Goal: Information Seeking & Learning: Compare options

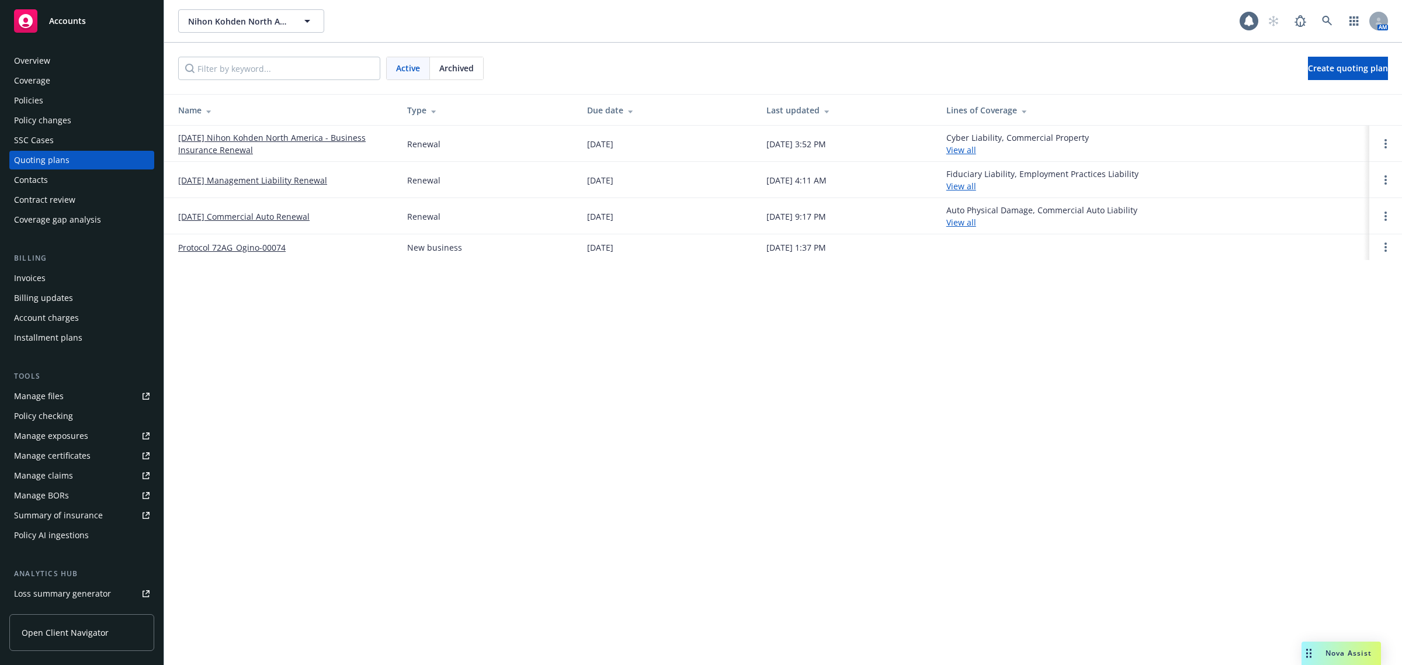
click at [299, 136] on link "[DATE] Nihon Kohden North America - Business Insurance Renewal" at bounding box center [283, 143] width 210 height 25
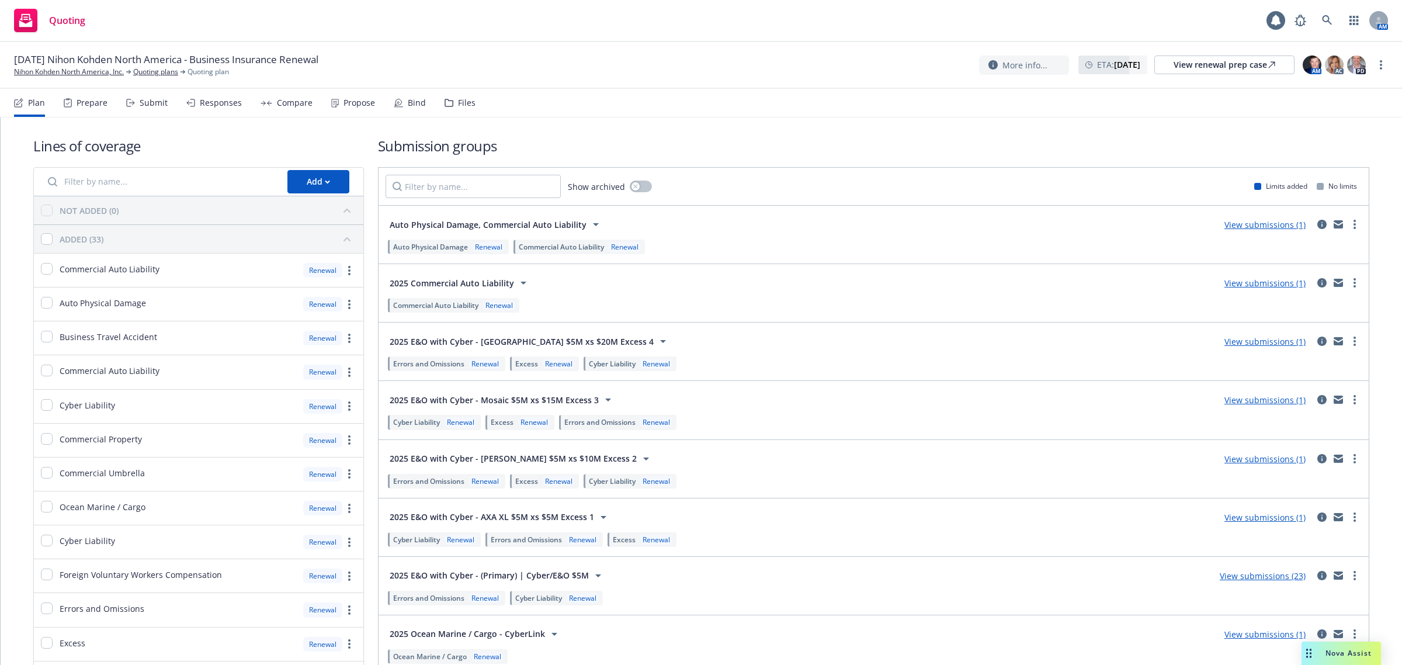
click at [281, 109] on div "Compare" at bounding box center [287, 103] width 52 height 28
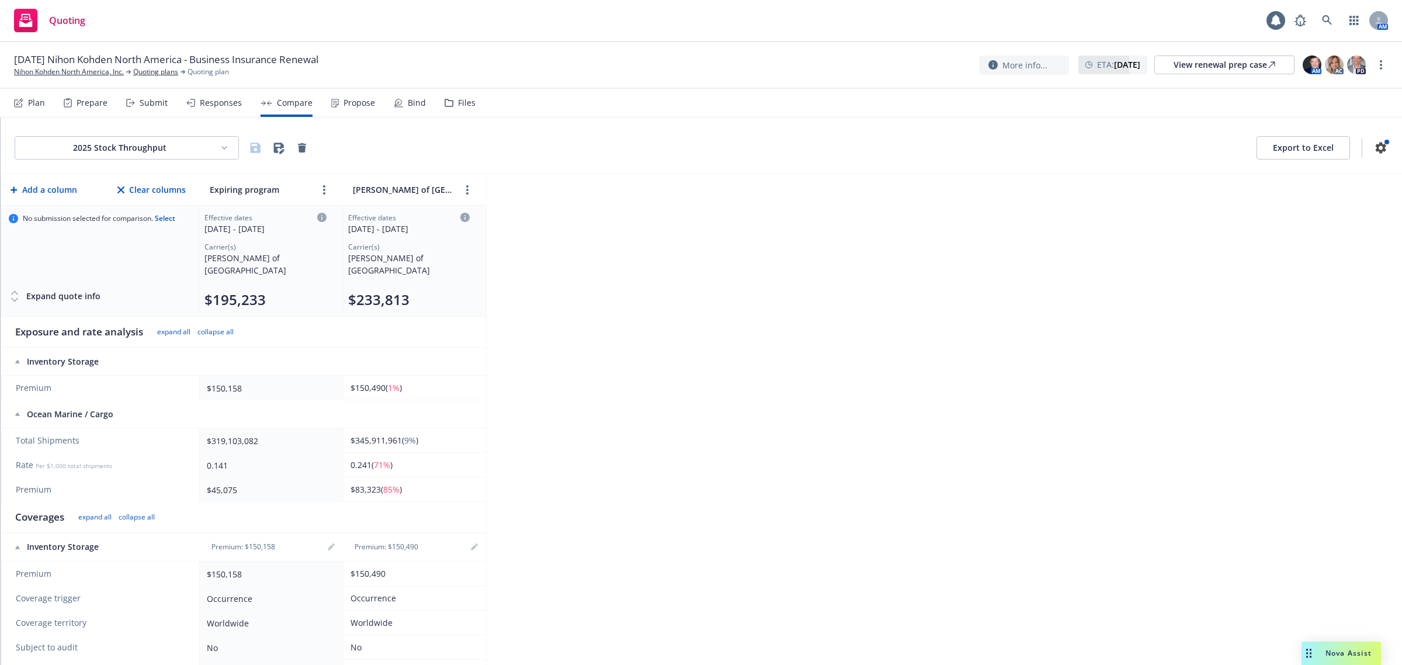
click at [192, 155] on html "Quoting 1 AM [DATE] Nihon Kohden [GEOGRAPHIC_DATA] - Business Insurance Renewal…" at bounding box center [701, 332] width 1402 height 665
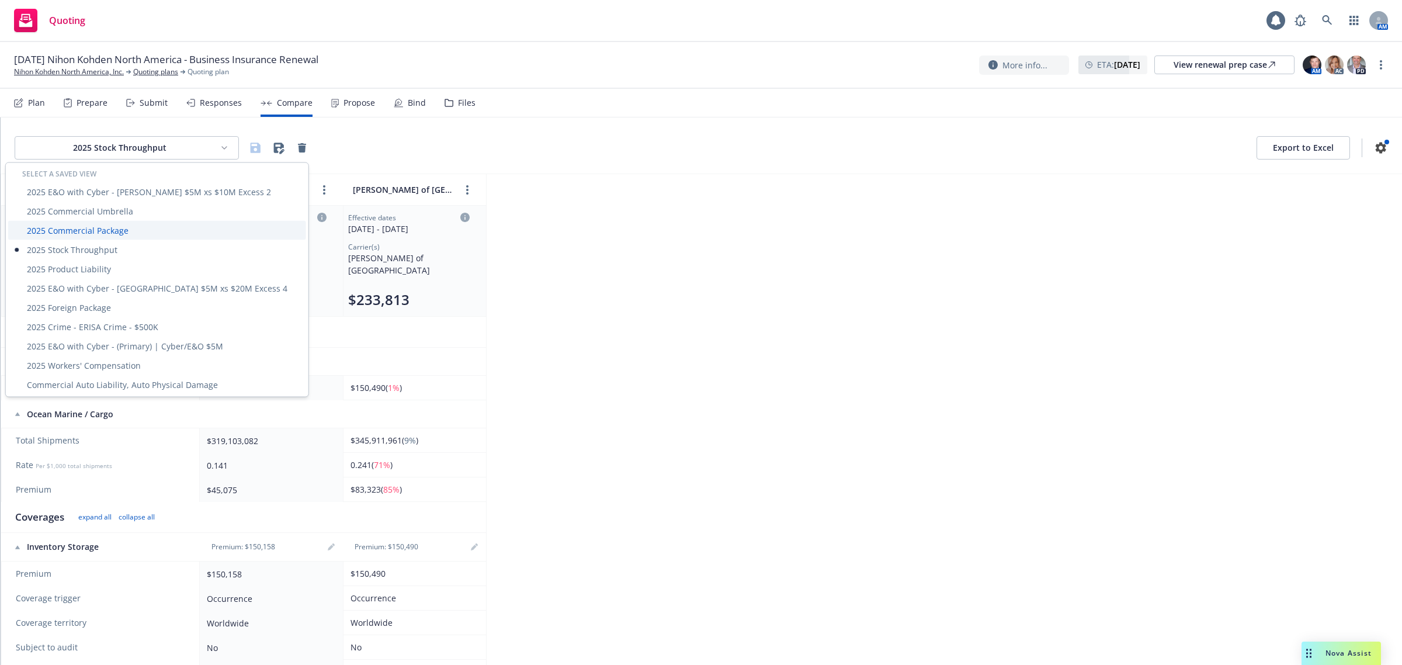
click at [150, 231] on div "2025 Commercial Package" at bounding box center [157, 230] width 298 height 19
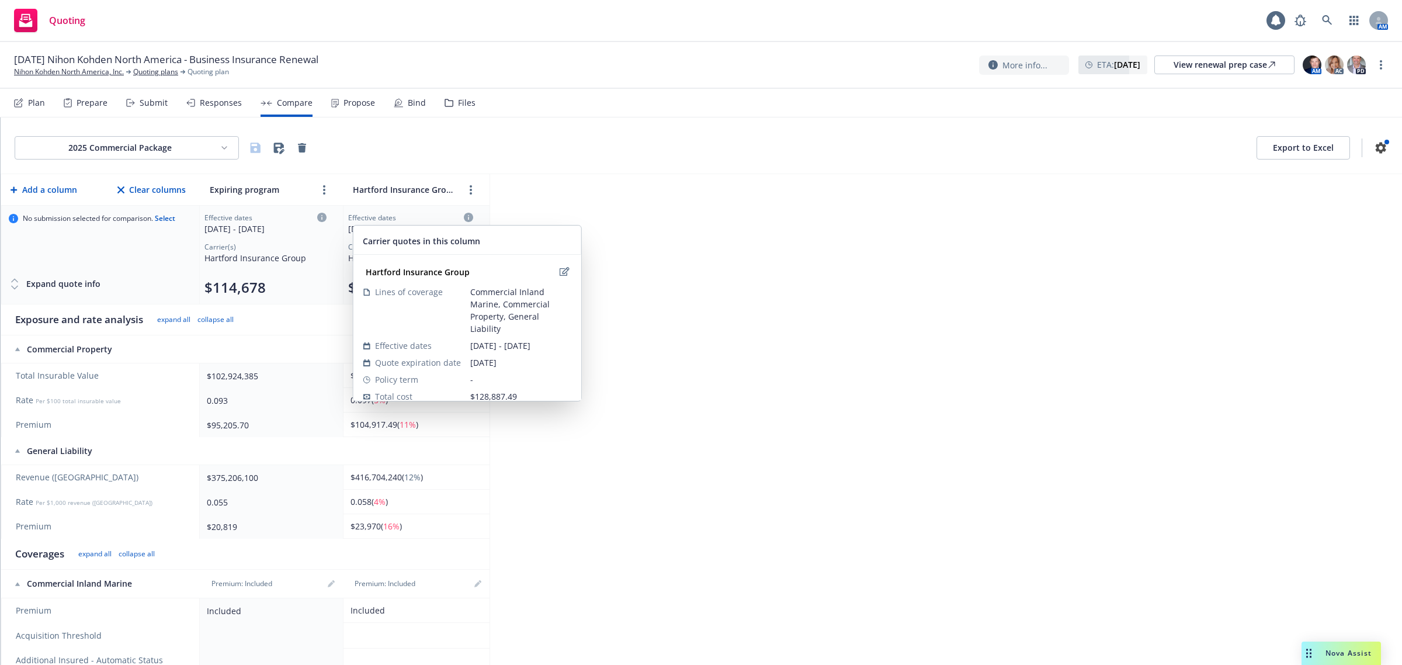
click at [466, 217] on icon at bounding box center [468, 217] width 9 height 9
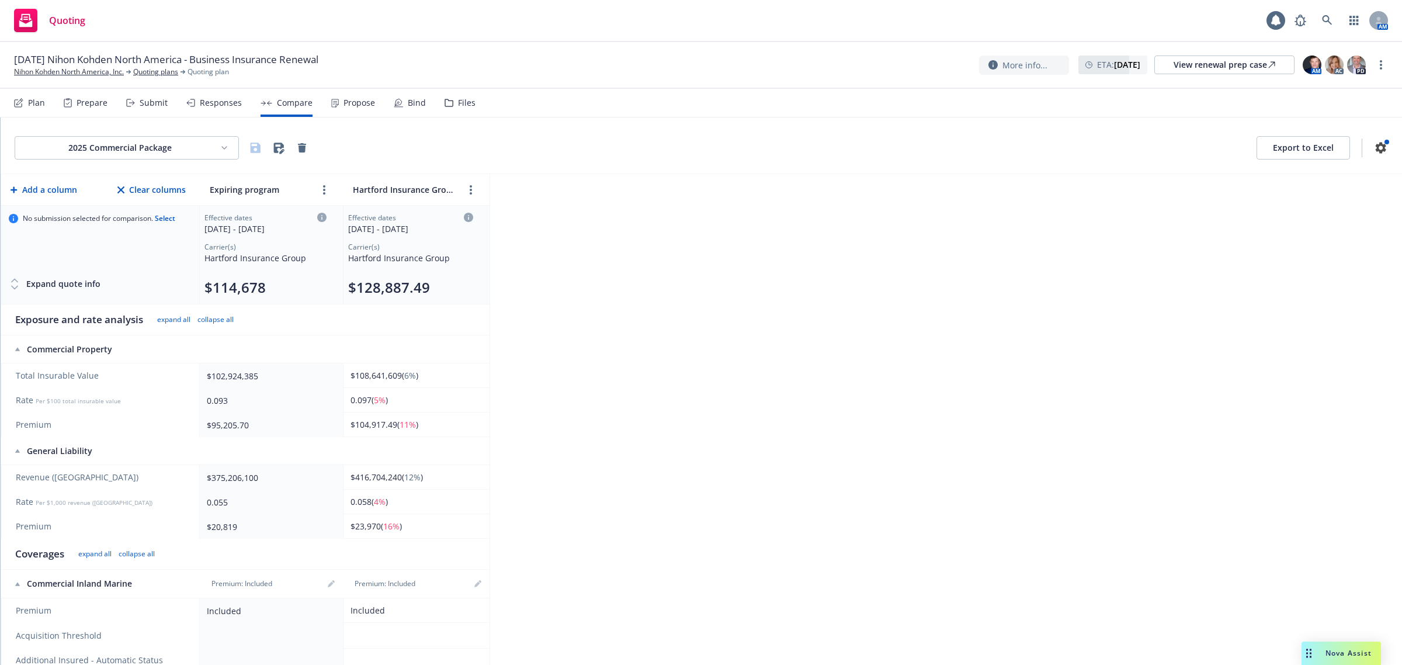
click at [466, 217] on icon at bounding box center [468, 217] width 9 height 9
click at [770, 228] on div "2025 Commercial Package Export to Excel Add a column Clear columns Expiring pro…" at bounding box center [702, 391] width 1402 height 548
drag, startPoint x: 423, startPoint y: 404, endPoint x: 345, endPoint y: 401, distance: 77.2
click at [345, 401] on td "0.097 ( 5% )" at bounding box center [416, 400] width 147 height 25
click at [320, 401] on div "0.093" at bounding box center [269, 400] width 124 height 12
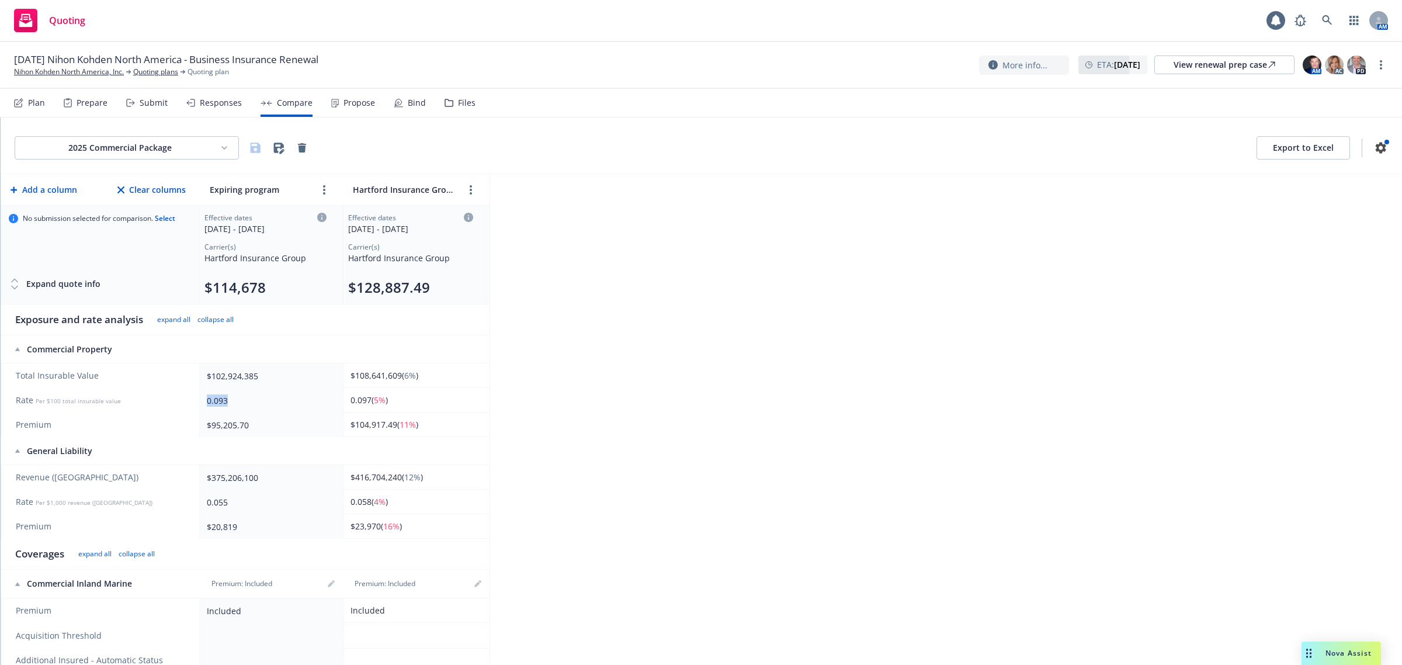
drag, startPoint x: 261, startPoint y: 403, endPoint x: 199, endPoint y: 400, distance: 62.6
click at [199, 400] on tr "Rate Per $100 total insurable value 0.093 0.097 ( 5% )" at bounding box center [245, 400] width 489 height 25
click at [199, 400] on td "Rate Per $100 total insurable value" at bounding box center [100, 400] width 199 height 25
drag, startPoint x: 200, startPoint y: 401, endPoint x: 247, endPoint y: 396, distance: 47.6
click at [247, 396] on td "0.093" at bounding box center [271, 400] width 143 height 25
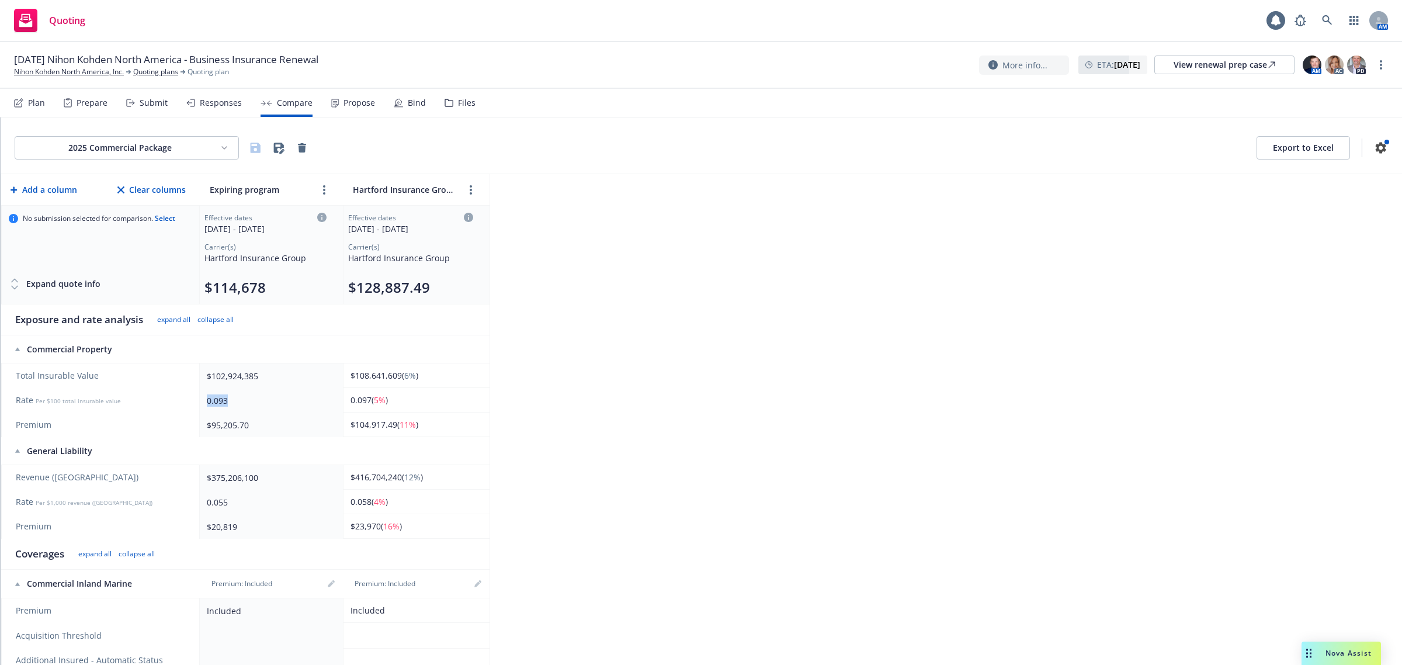
click at [247, 396] on div "0.093" at bounding box center [269, 400] width 124 height 12
drag, startPoint x: 241, startPoint y: 398, endPoint x: 165, endPoint y: 397, distance: 76.0
click at [167, 397] on tr "Rate Per $100 total insurable value 0.093 0.097 ( 5% )" at bounding box center [245, 400] width 489 height 25
click at [153, 399] on span "Rate Per $100 total insurable value" at bounding box center [102, 400] width 172 height 12
drag, startPoint x: 407, startPoint y: 399, endPoint x: 321, endPoint y: 399, distance: 85.3
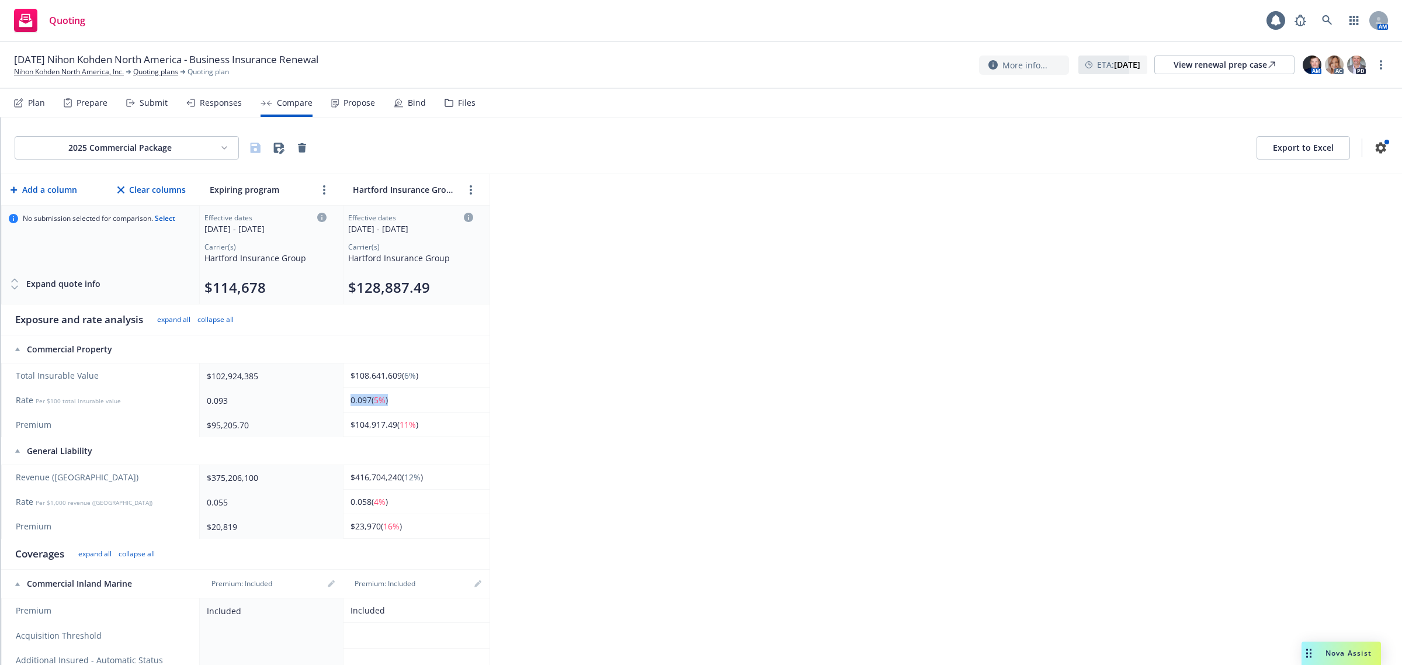
click at [325, 399] on tr "Rate Per $100 total insurable value 0.093 0.097 ( 5% )" at bounding box center [245, 400] width 489 height 25
click at [316, 399] on div "0.093" at bounding box center [269, 400] width 124 height 12
drag, startPoint x: 355, startPoint y: 400, endPoint x: 401, endPoint y: 399, distance: 45.6
click at [401, 399] on div "0.097 ( 5% )" at bounding box center [414, 400] width 127 height 12
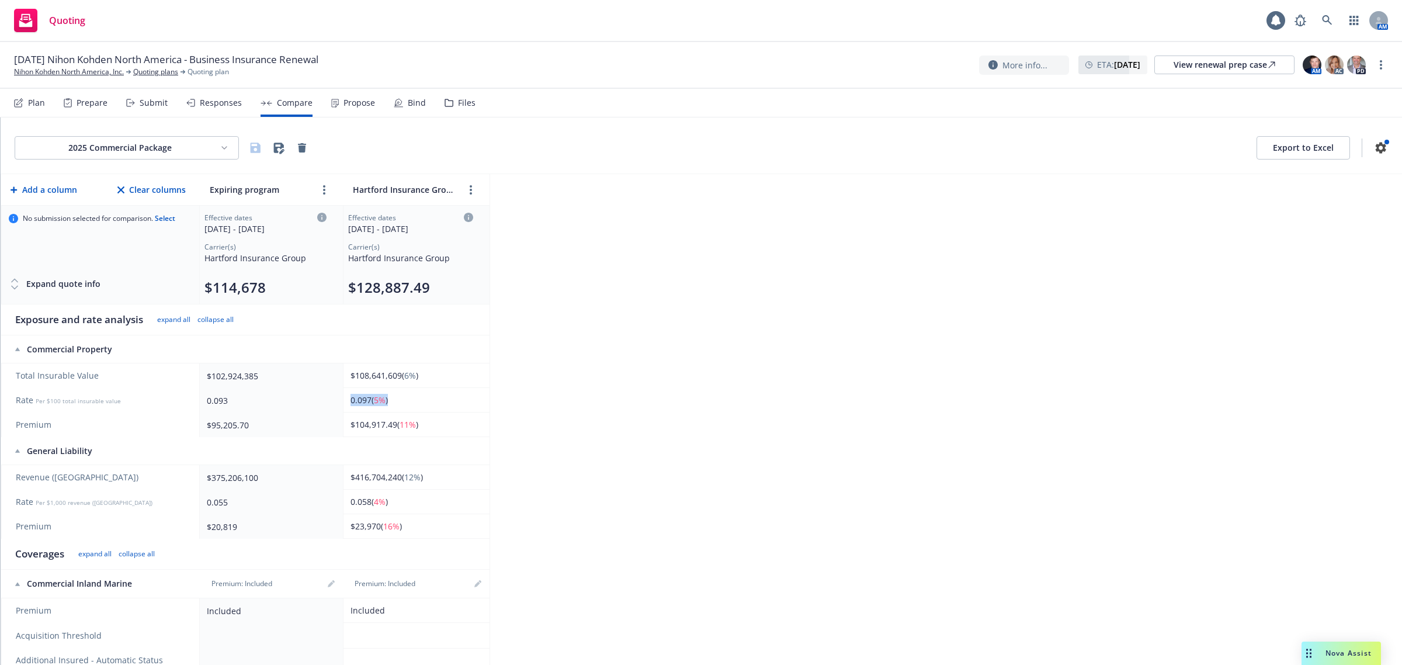
drag, startPoint x: 407, startPoint y: 399, endPoint x: 320, endPoint y: 400, distance: 86.5
click at [321, 400] on tr "Rate Per $100 total insurable value 0.093 0.097 ( 5% )" at bounding box center [245, 400] width 489 height 25
drag, startPoint x: 314, startPoint y: 400, endPoint x: 307, endPoint y: 401, distance: 7.7
click at [314, 400] on div "0.093" at bounding box center [269, 400] width 124 height 12
drag, startPoint x: 226, startPoint y: 404, endPoint x: 205, endPoint y: 404, distance: 20.5
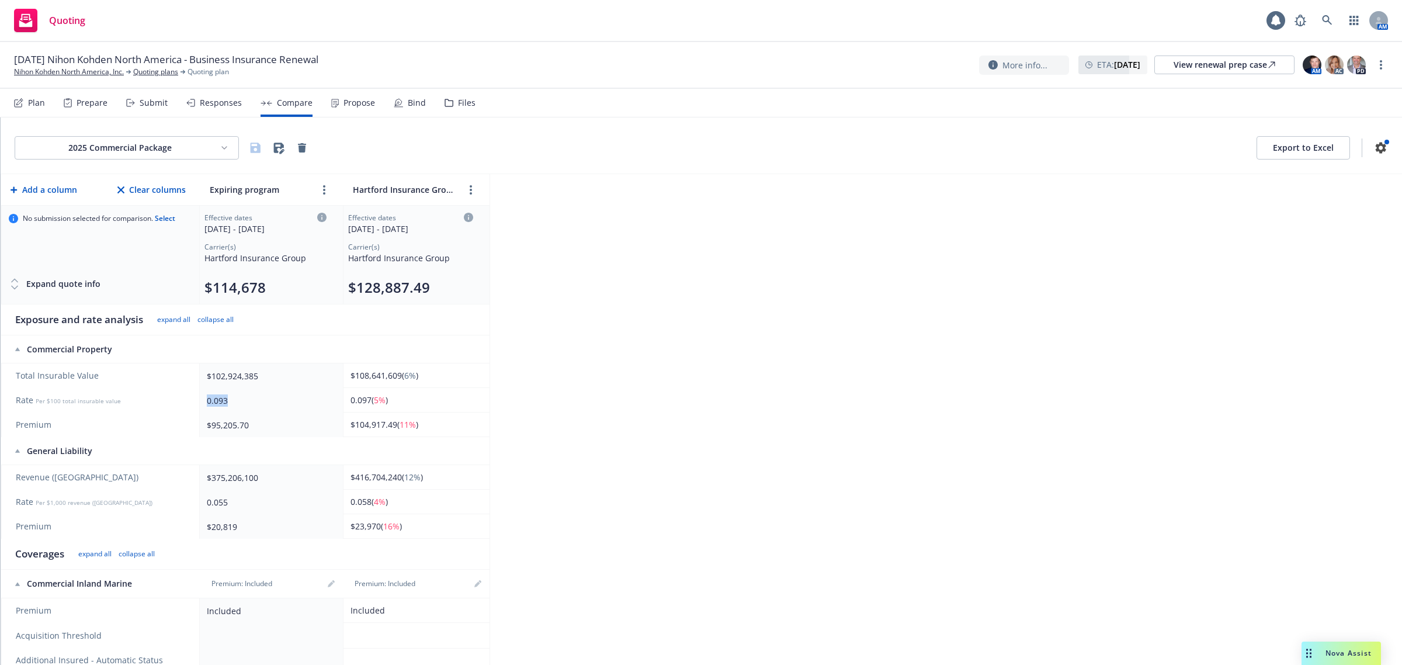
click at [205, 404] on td "0.093" at bounding box center [271, 400] width 143 height 25
click at [248, 400] on div "0.093" at bounding box center [269, 400] width 124 height 12
drag, startPoint x: 264, startPoint y: 396, endPoint x: 200, endPoint y: 399, distance: 64.3
click at [200, 399] on td "0.093" at bounding box center [271, 400] width 143 height 25
click at [270, 397] on div "0.093" at bounding box center [269, 400] width 124 height 12
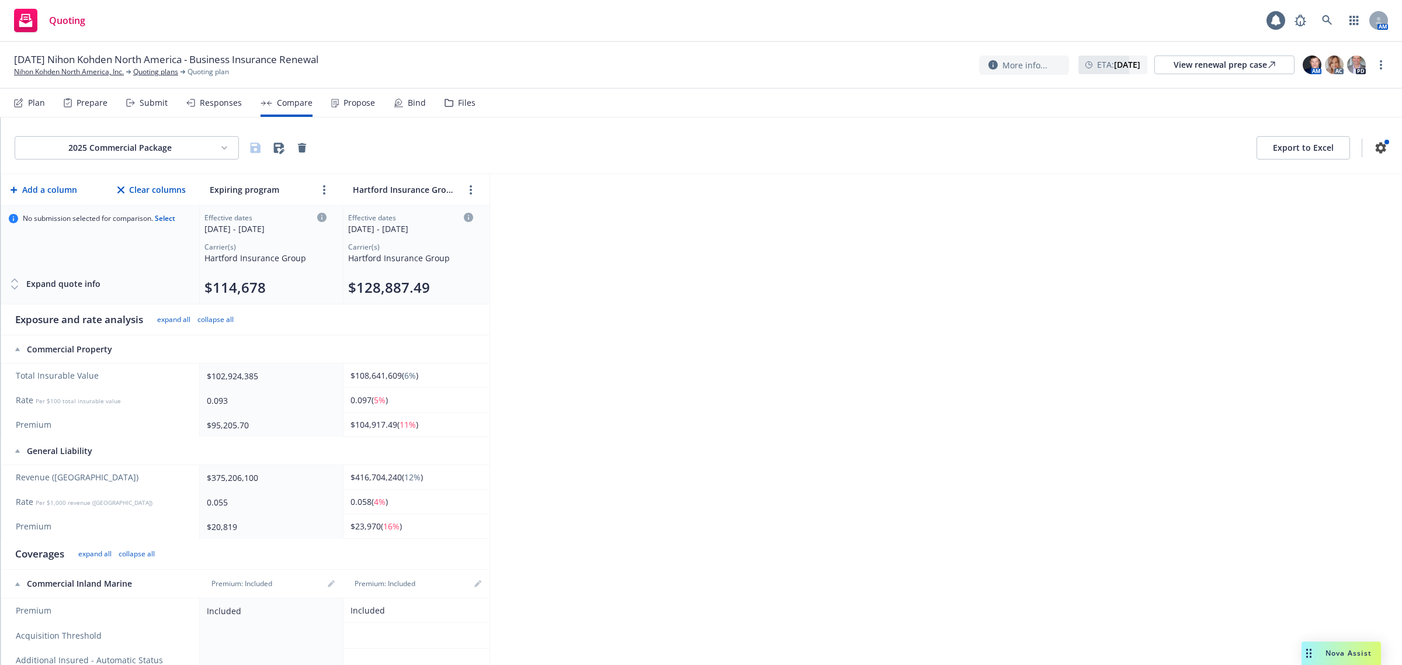
click at [200, 165] on div "2025 Commercial Package Export to Excel" at bounding box center [702, 145] width 1402 height 57
click at [187, 150] on html "Quoting 1 AM [DATE] Nihon Kohden [GEOGRAPHIC_DATA] - Business Insurance Renewal…" at bounding box center [701, 332] width 1402 height 665
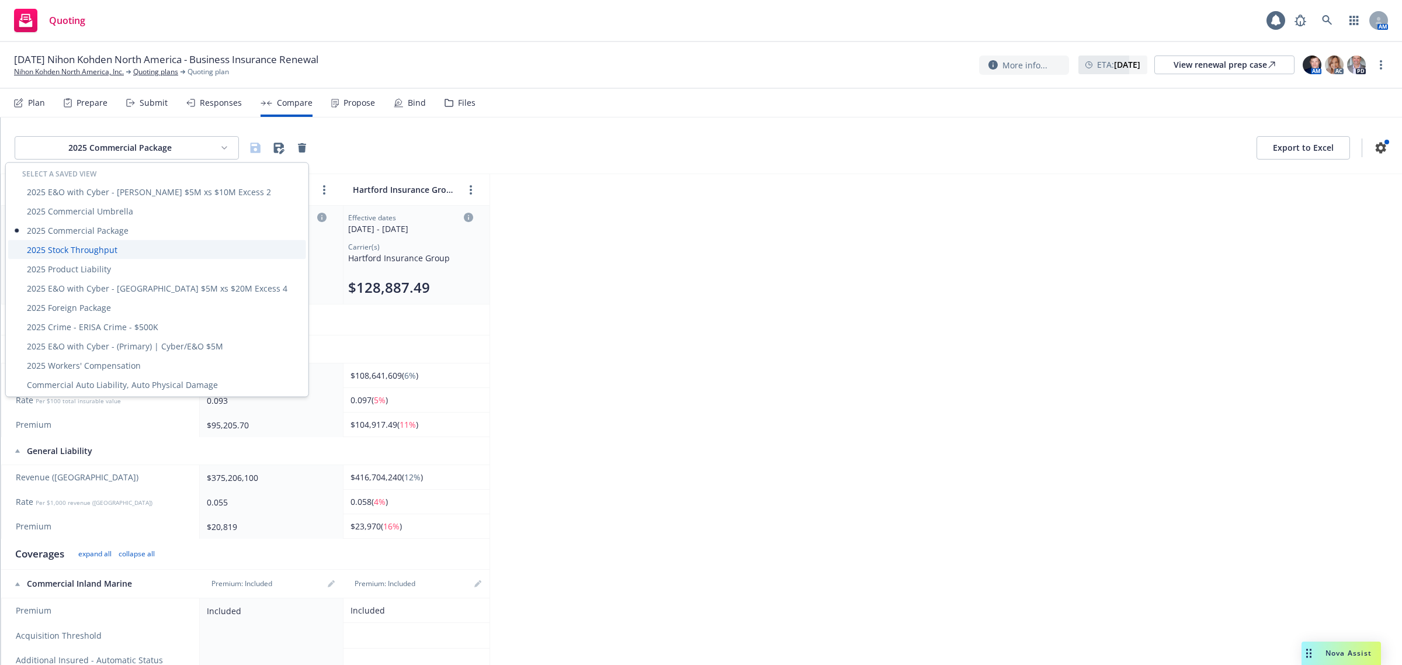
click at [161, 252] on div "2025 Stock Throughput" at bounding box center [157, 249] width 298 height 19
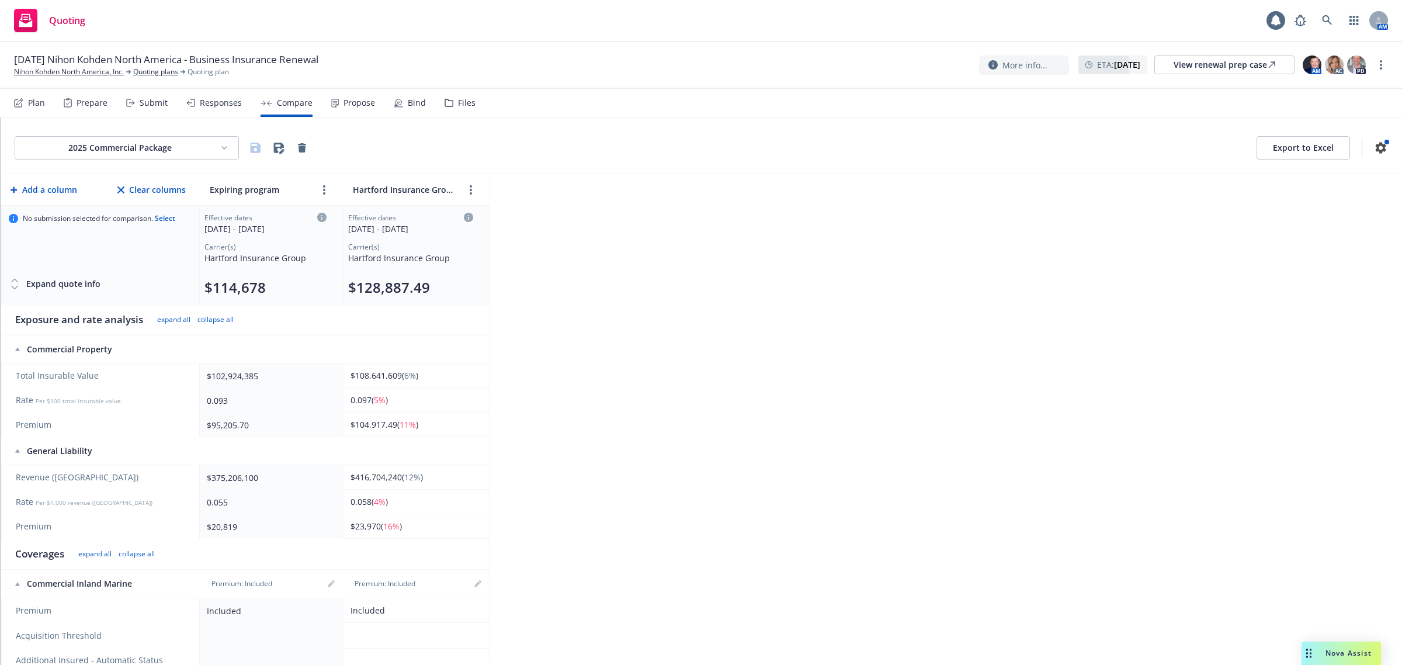
click at [120, 244] on div "No submission selected for comparison. Select" at bounding box center [100, 239] width 183 height 51
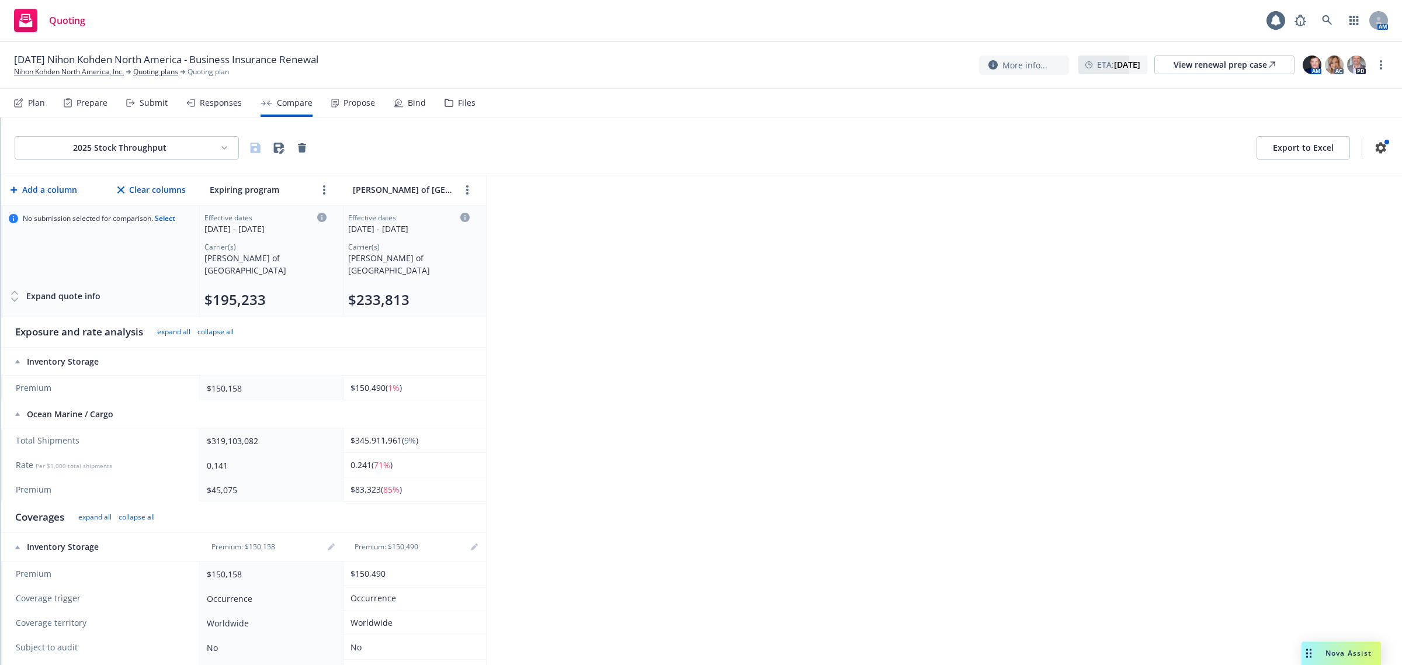
click at [195, 155] on html "Quoting 1 AM [DATE] Nihon Kohden [GEOGRAPHIC_DATA] - Business Insurance Renewal…" at bounding box center [701, 332] width 1402 height 665
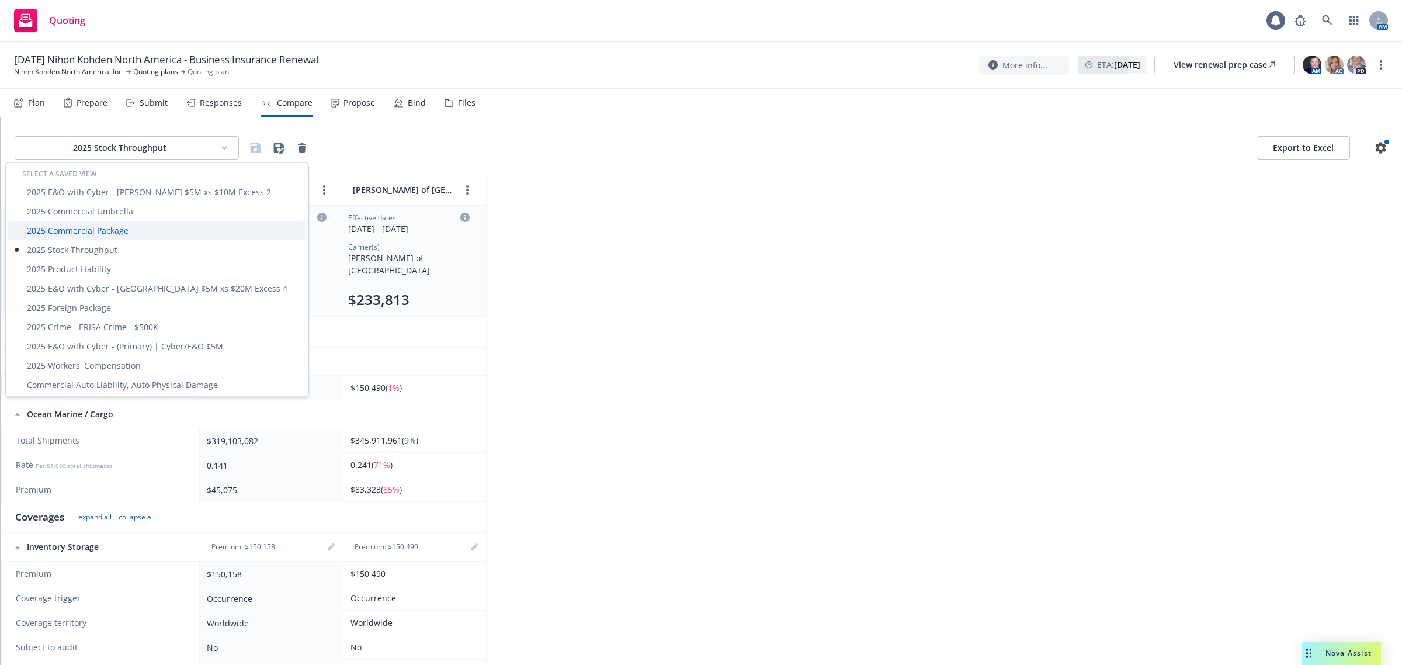
click at [155, 231] on div "2025 Commercial Package" at bounding box center [157, 230] width 298 height 19
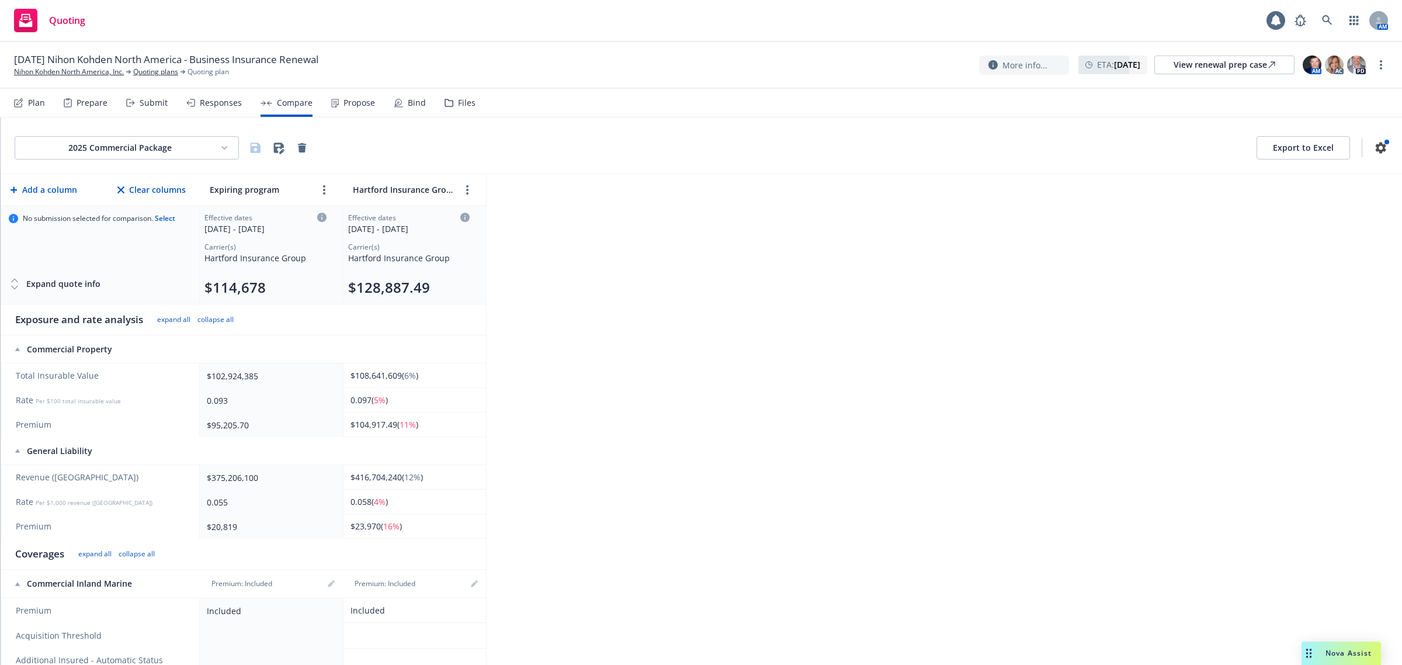
click at [148, 153] on html "Quoting 1 AM [DATE] Nihon Kohden [GEOGRAPHIC_DATA] - Business Insurance Renewal…" at bounding box center [701, 332] width 1402 height 665
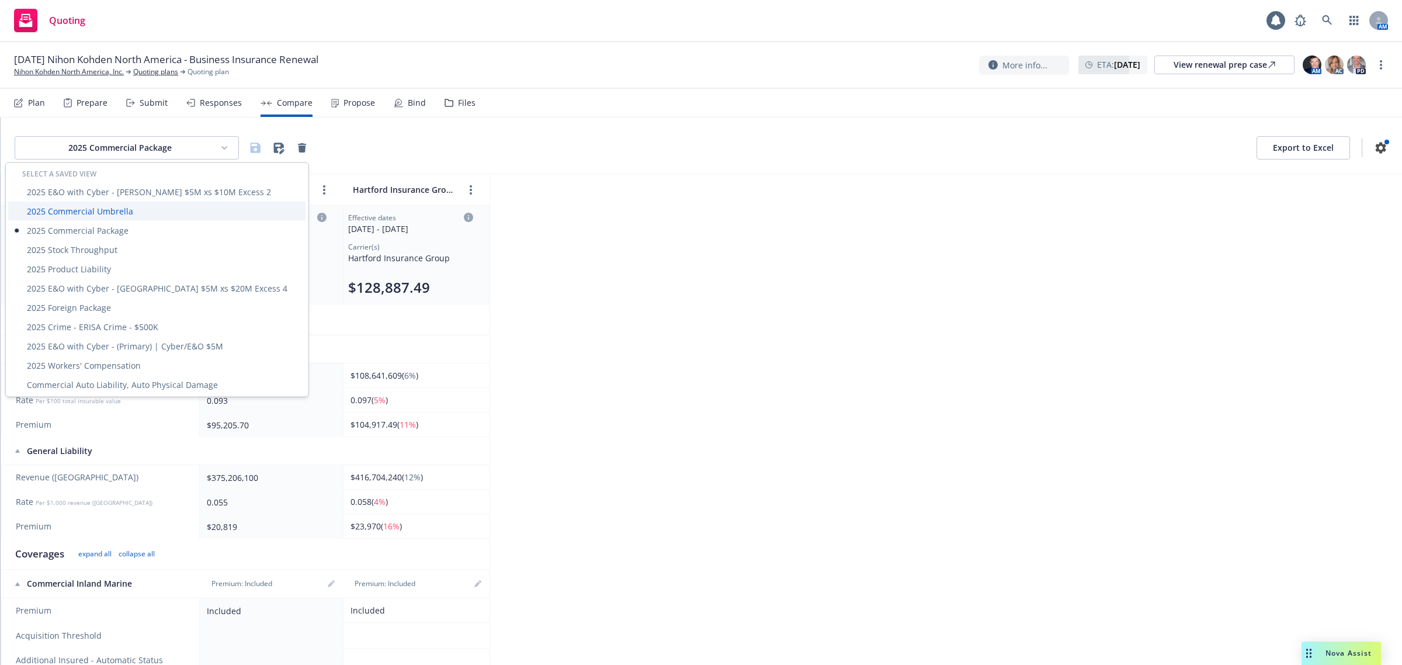
click at [130, 207] on div "2025 Commercial Umbrella" at bounding box center [157, 211] width 298 height 19
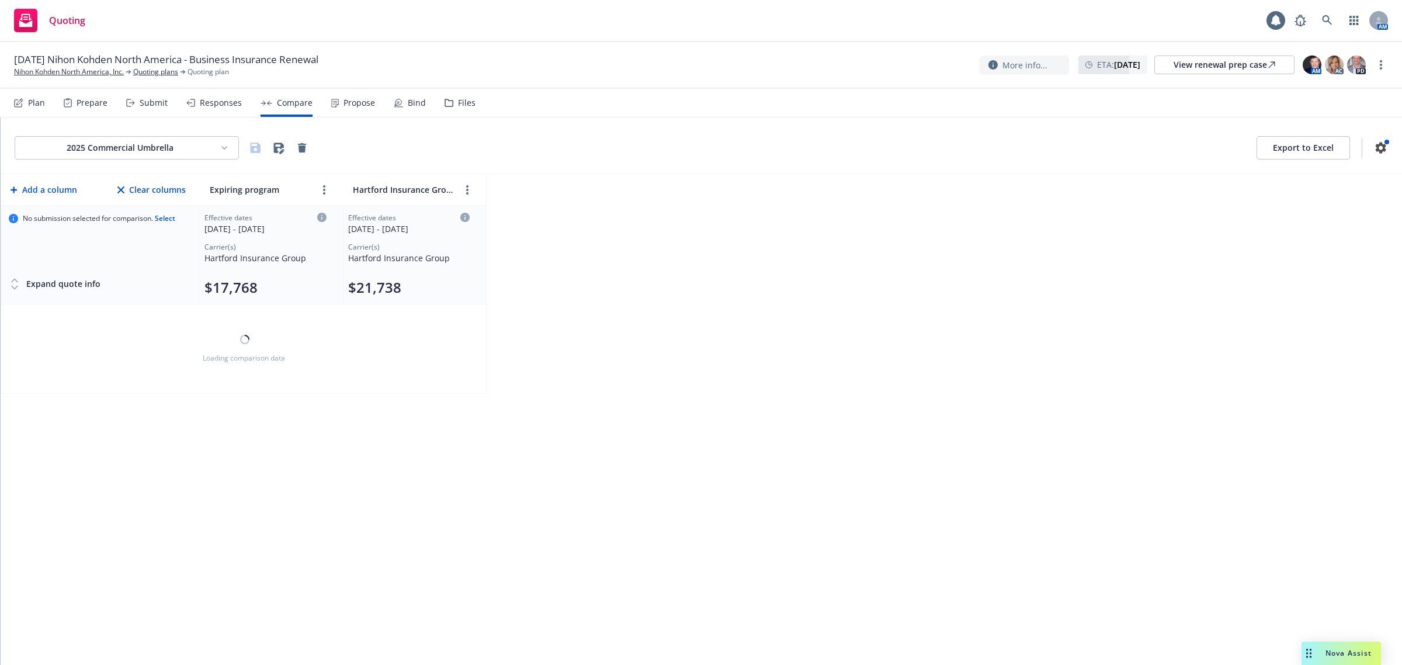
click at [167, 149] on html "Quoting 1 AM [DATE] Nihon Kohden [GEOGRAPHIC_DATA] - Business Insurance Renewal…" at bounding box center [701, 332] width 1402 height 665
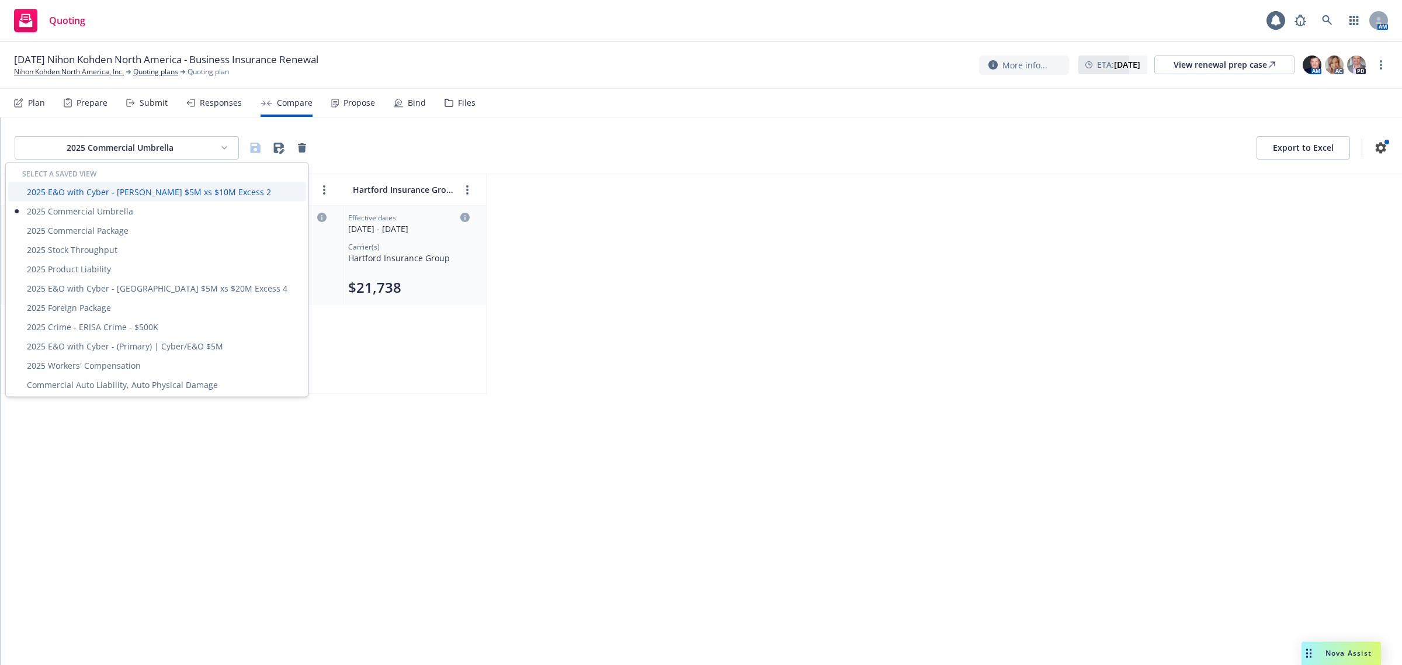
click at [150, 187] on div "2025 E&O with Cyber - [PERSON_NAME] $5M xs $10M Excess 2" at bounding box center [157, 191] width 298 height 19
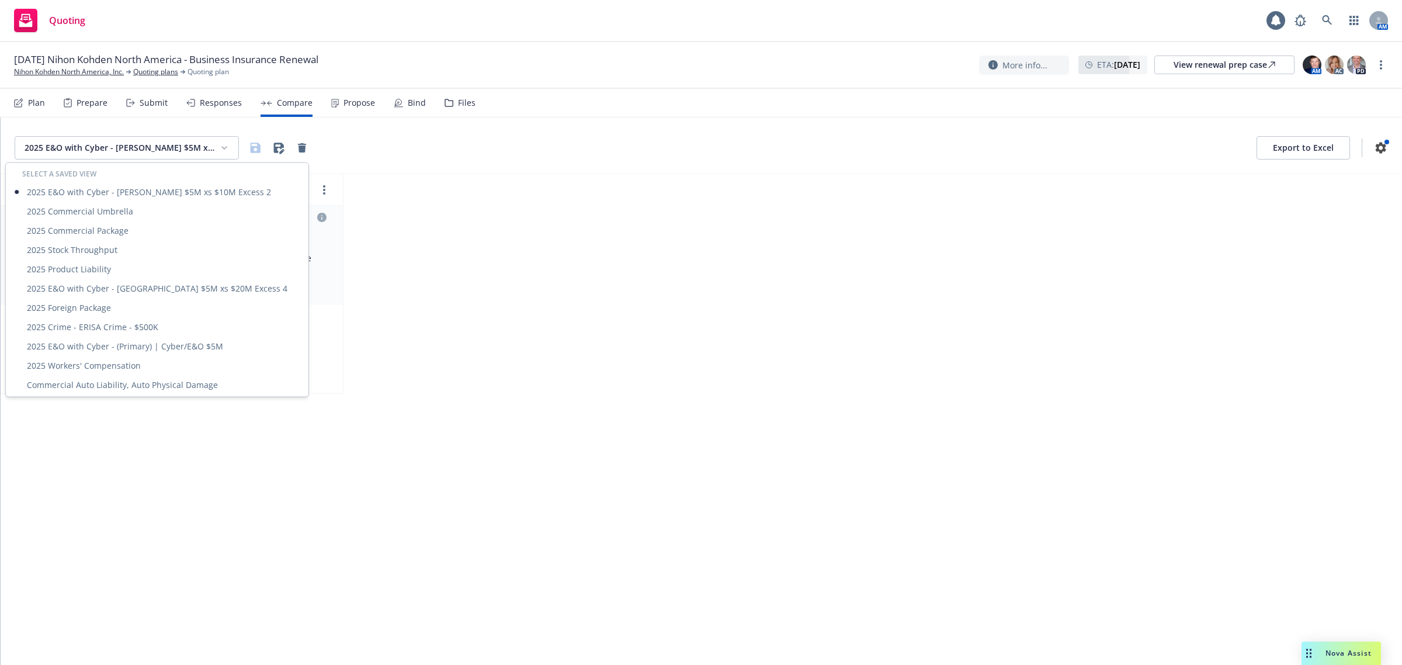
click at [154, 144] on html "Quoting 1 AM [DATE] Nihon Kohden [GEOGRAPHIC_DATA] - Business Insurance Renewal…" at bounding box center [701, 332] width 1402 height 665
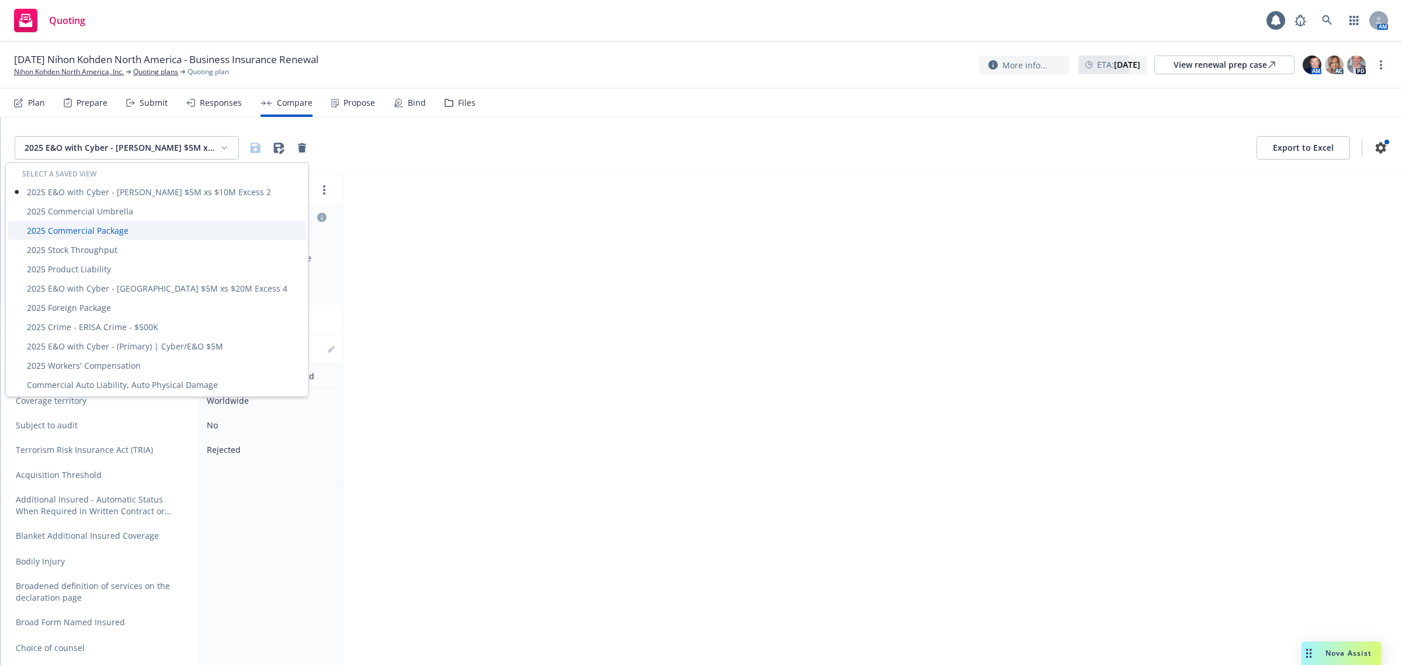
click at [124, 227] on div "2025 Commercial Package" at bounding box center [157, 230] width 298 height 19
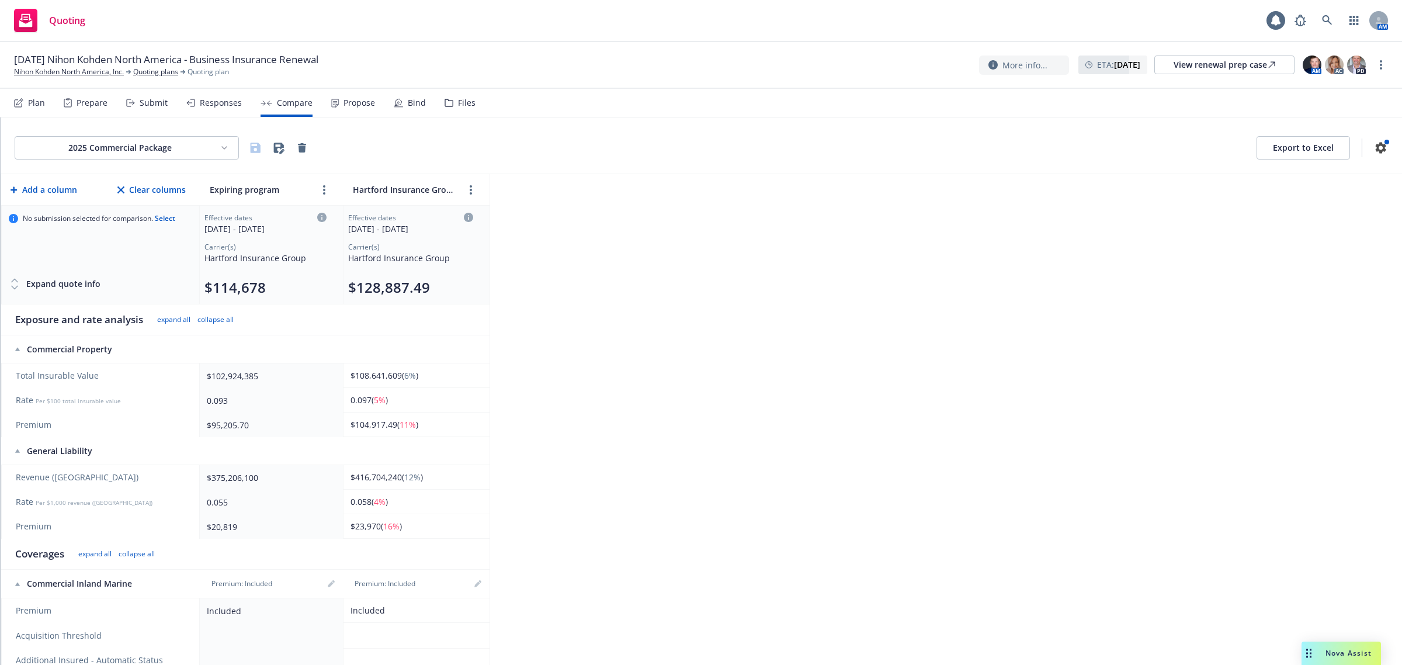
click at [199, 151] on html "Quoting 1 AM [DATE] Nihon Kohden [GEOGRAPHIC_DATA] - Business Insurance Renewal…" at bounding box center [701, 332] width 1402 height 665
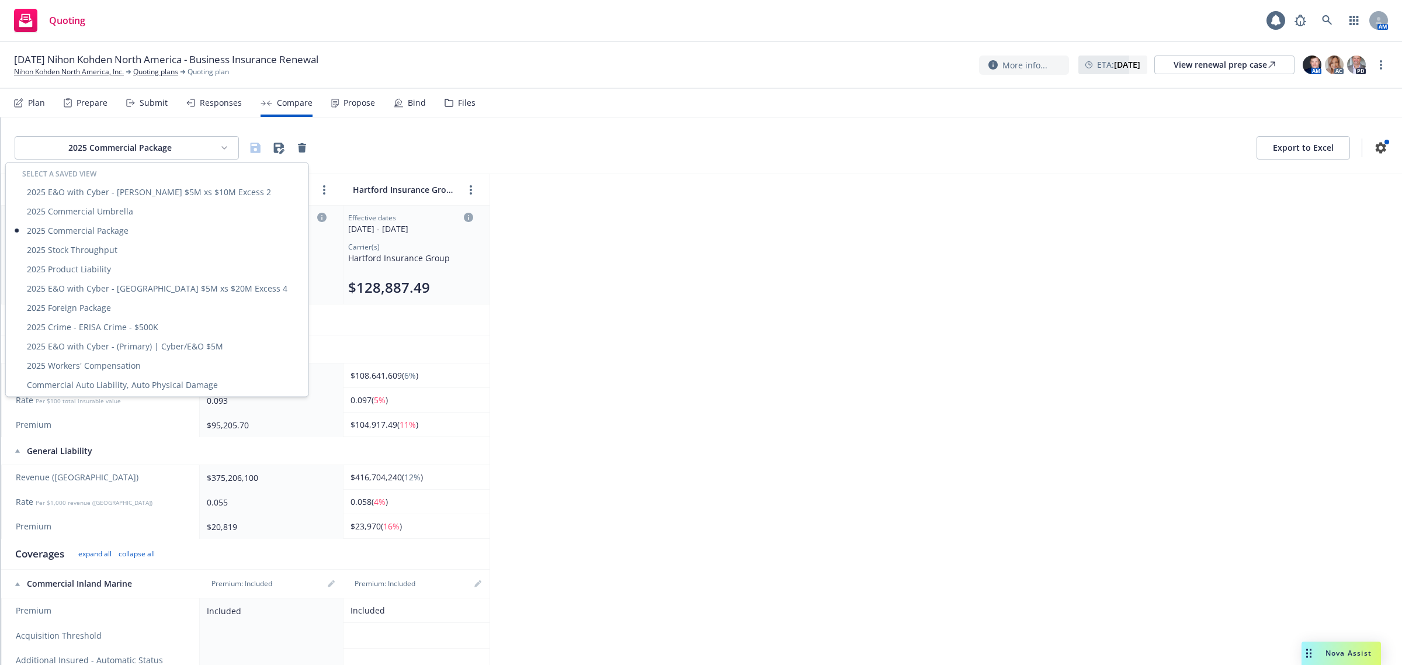
click at [706, 217] on html "Quoting 1 AM [DATE] Nihon Kohden [GEOGRAPHIC_DATA] - Business Insurance Renewal…" at bounding box center [701, 332] width 1402 height 665
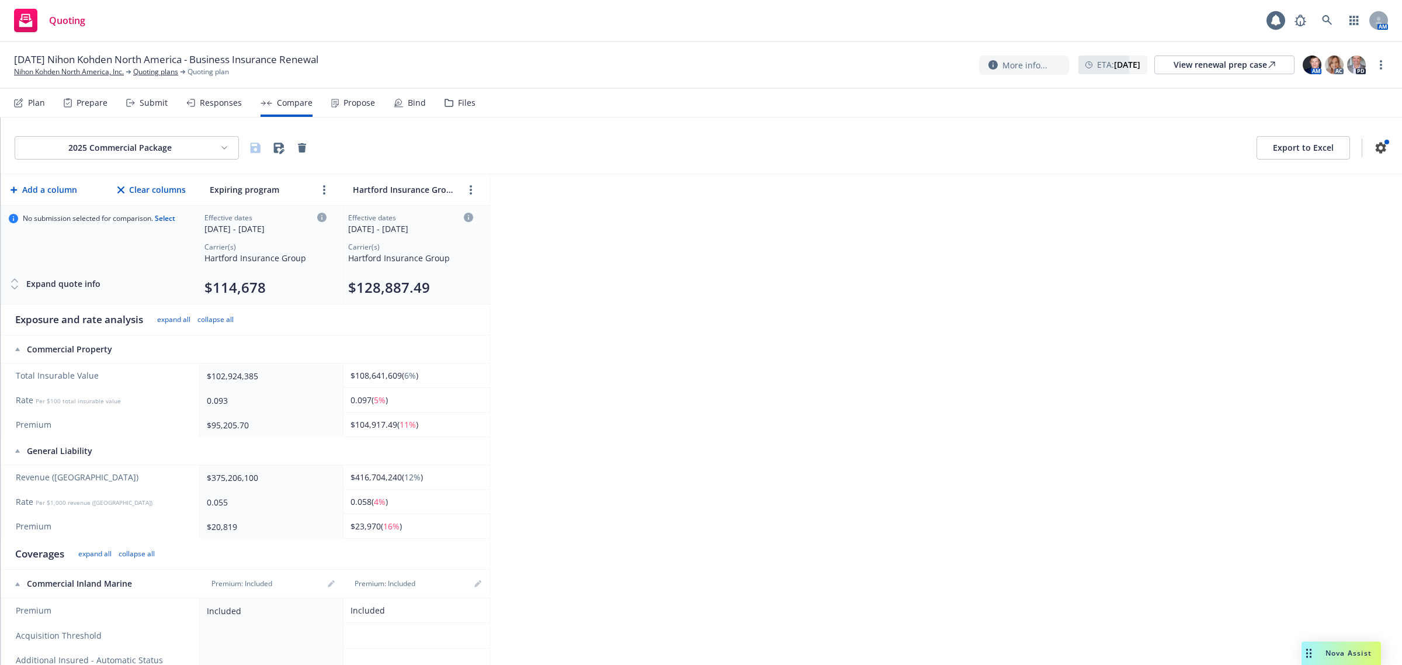
click at [185, 150] on html "Quoting 1 AM [DATE] Nihon Kohden [GEOGRAPHIC_DATA] - Business Insurance Renewal…" at bounding box center [701, 332] width 1402 height 665
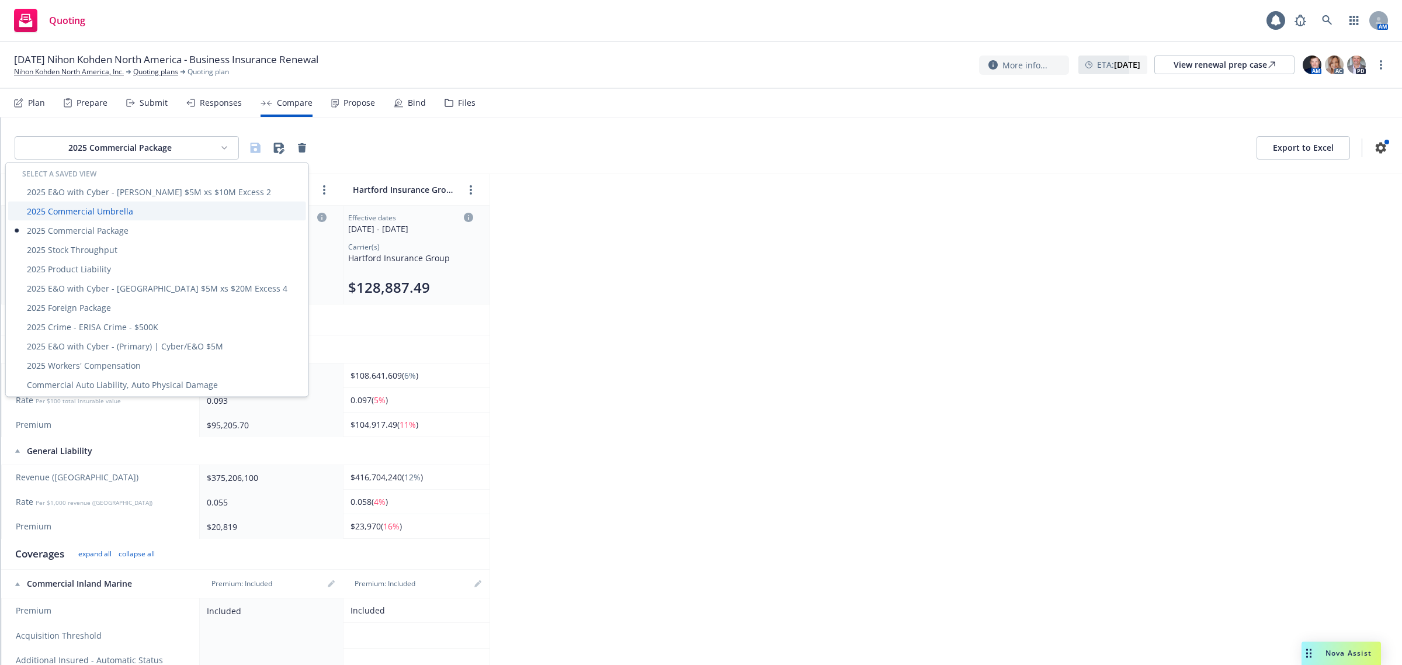
click at [121, 215] on div "2025 Commercial Umbrella" at bounding box center [157, 211] width 298 height 19
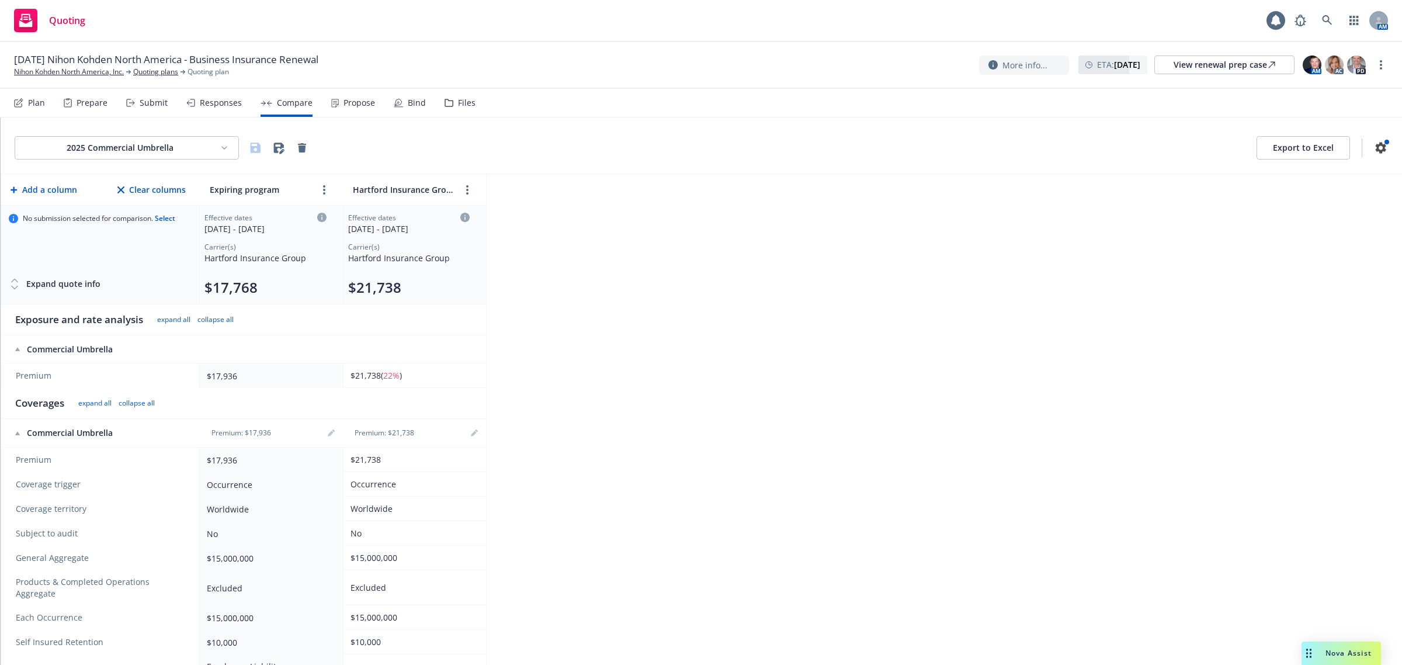
click at [161, 154] on html "Quoting 1 AM [DATE] Nihon Kohden [GEOGRAPHIC_DATA] - Business Insurance Renewal…" at bounding box center [701, 332] width 1402 height 665
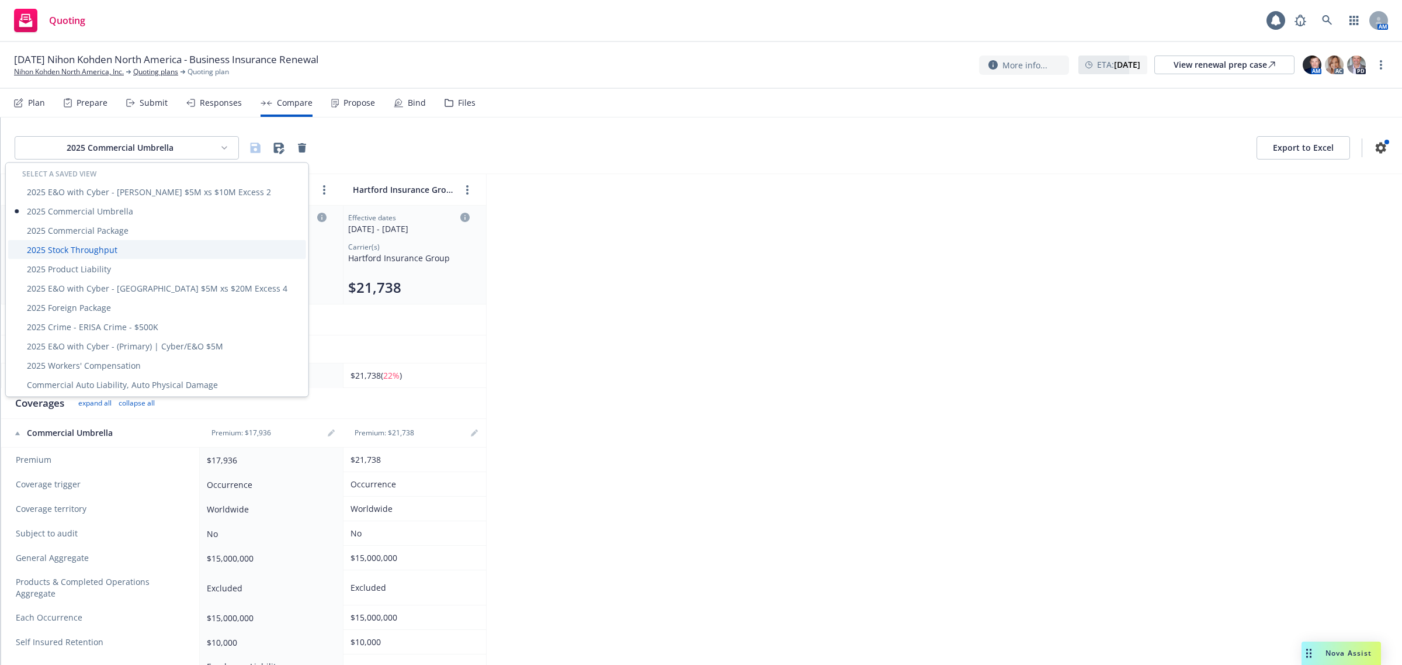
click at [117, 250] on div "2025 Stock Throughput" at bounding box center [157, 249] width 298 height 19
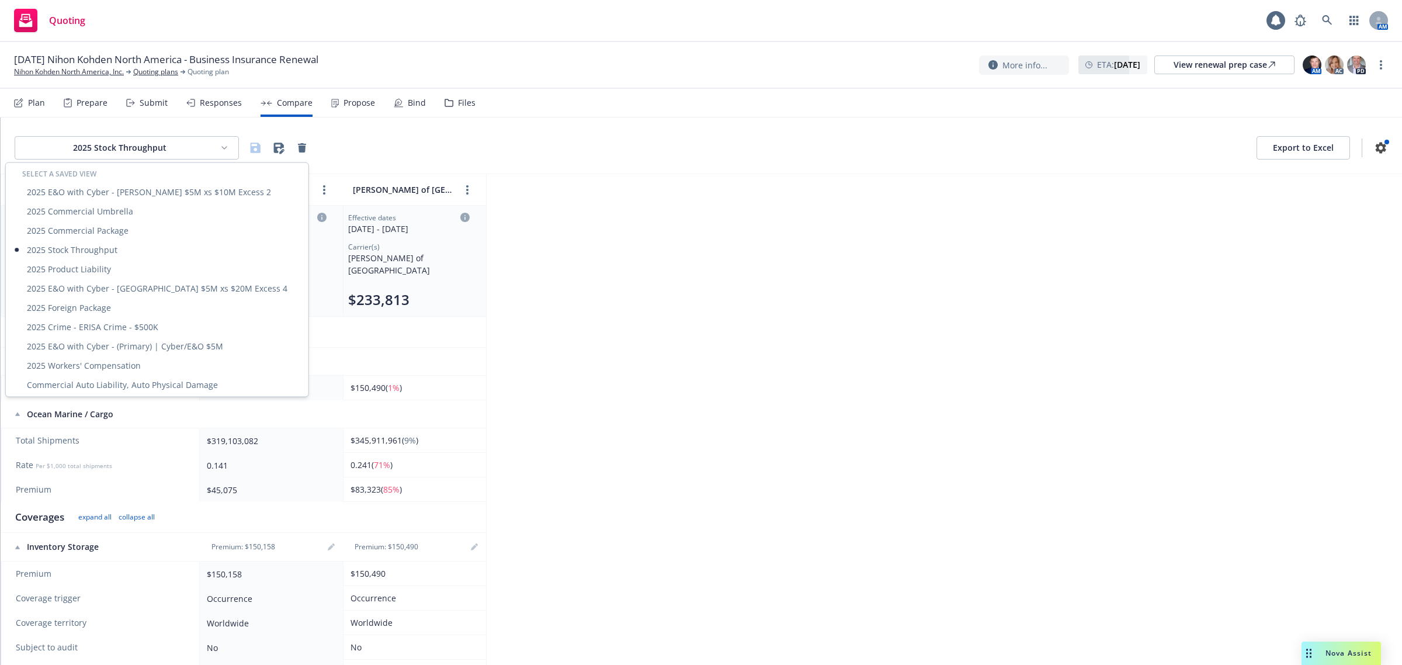
click at [124, 147] on html "Quoting 1 AM [DATE] Nihon Kohden [GEOGRAPHIC_DATA] - Business Insurance Renewal…" at bounding box center [701, 332] width 1402 height 665
click at [98, 263] on div "2025 Product Liability" at bounding box center [157, 268] width 298 height 19
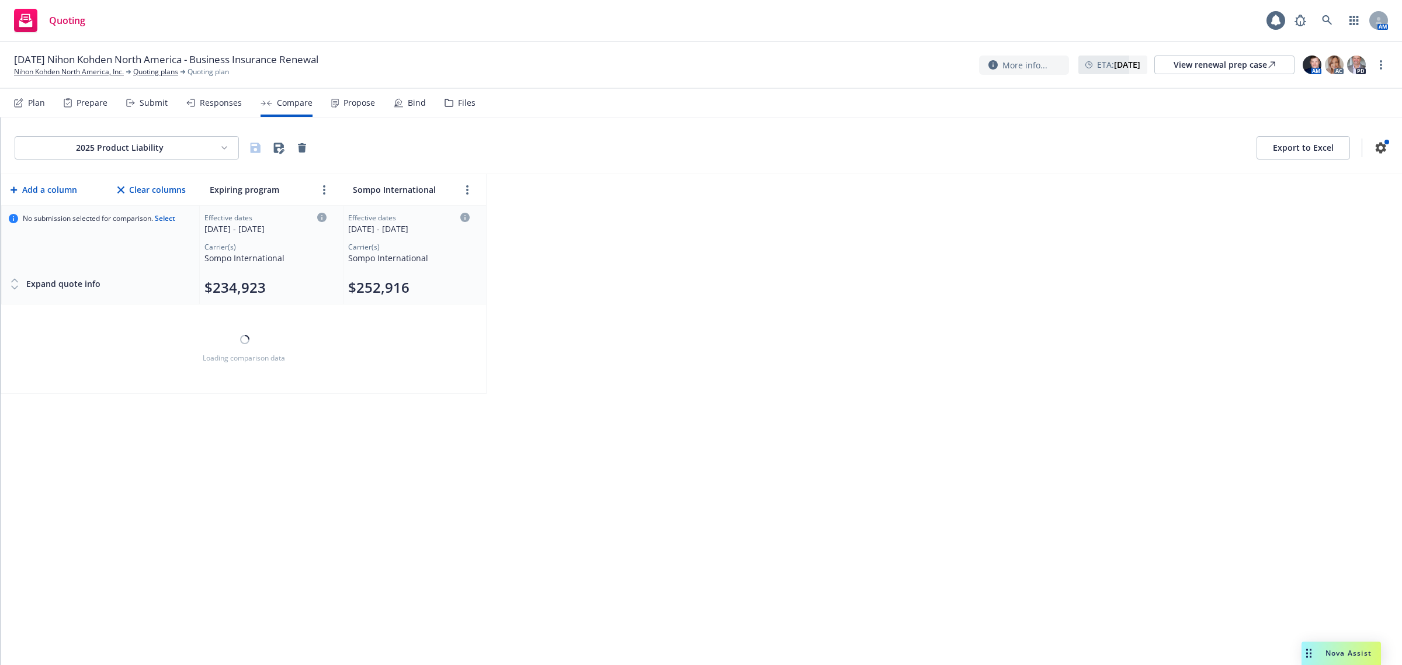
click at [131, 160] on div "2025 Product Liability Export to Excel" at bounding box center [702, 145] width 1402 height 57
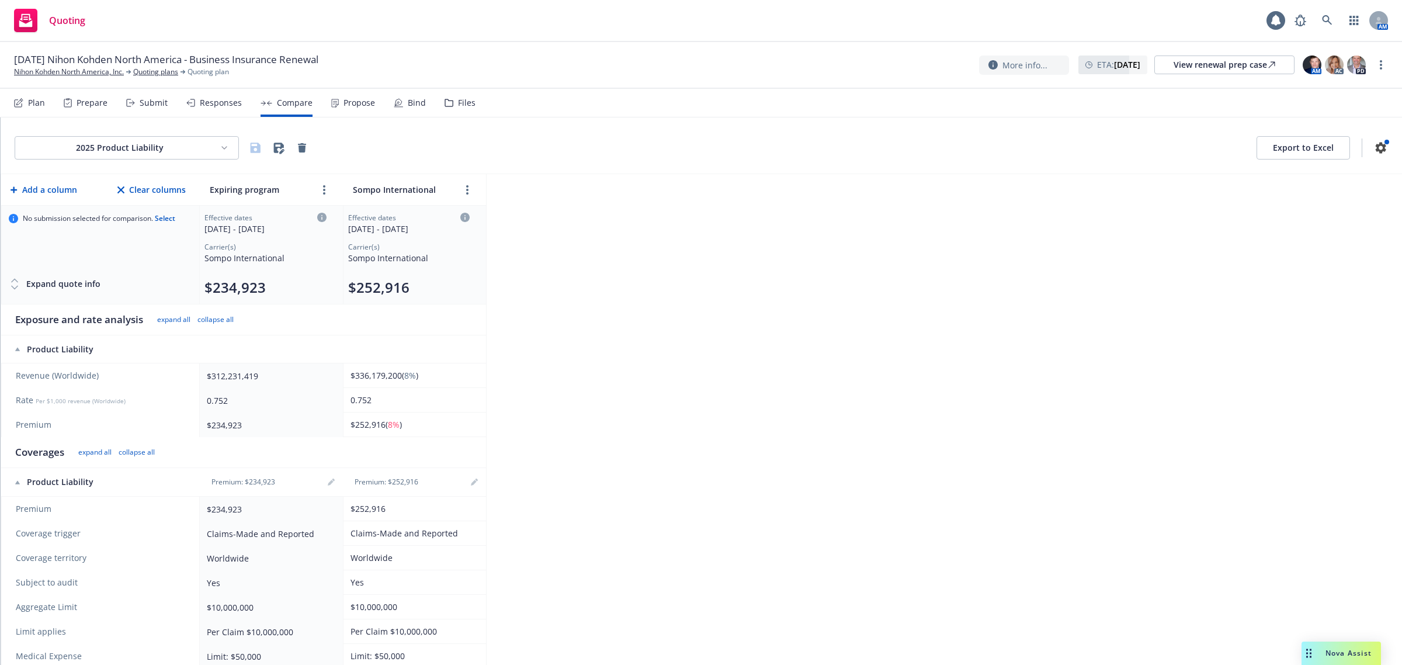
click at [129, 148] on html "Quoting 1 AM [DATE] Nihon Kohden [GEOGRAPHIC_DATA] - Business Insurance Renewal…" at bounding box center [701, 332] width 1402 height 665
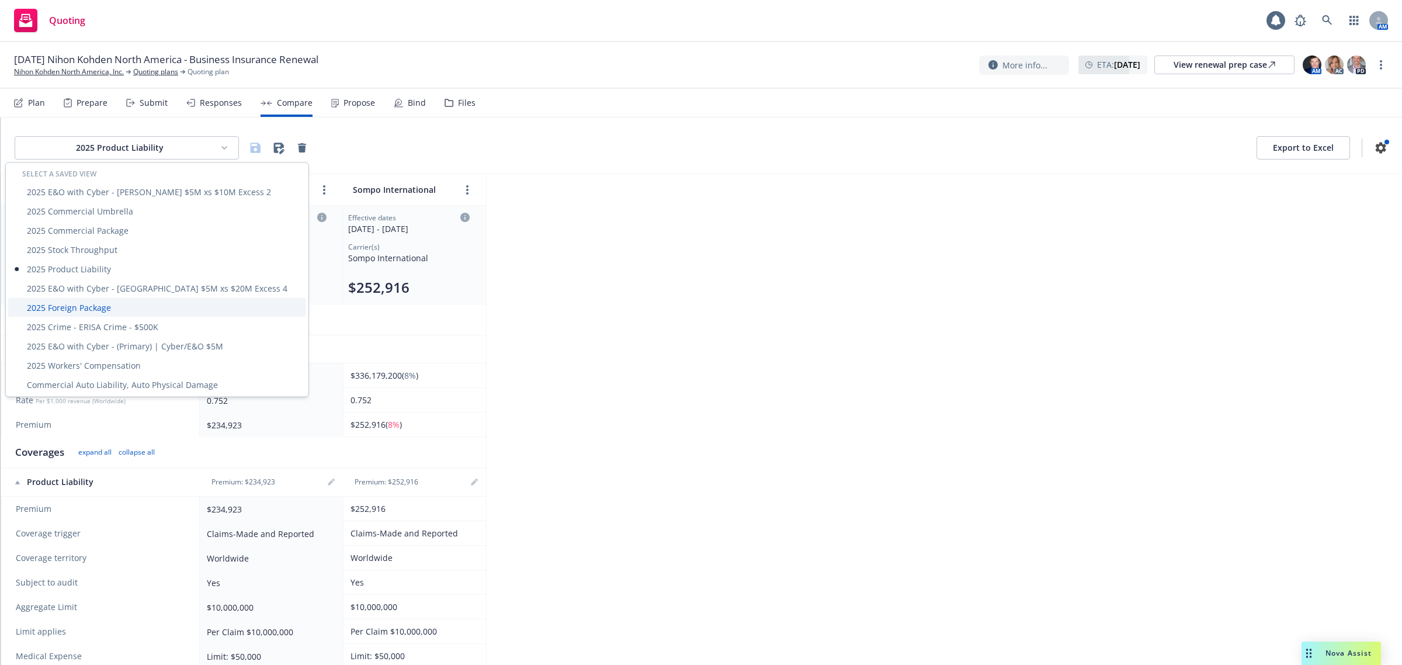
click at [71, 304] on div "2025 Foreign Package" at bounding box center [157, 307] width 298 height 19
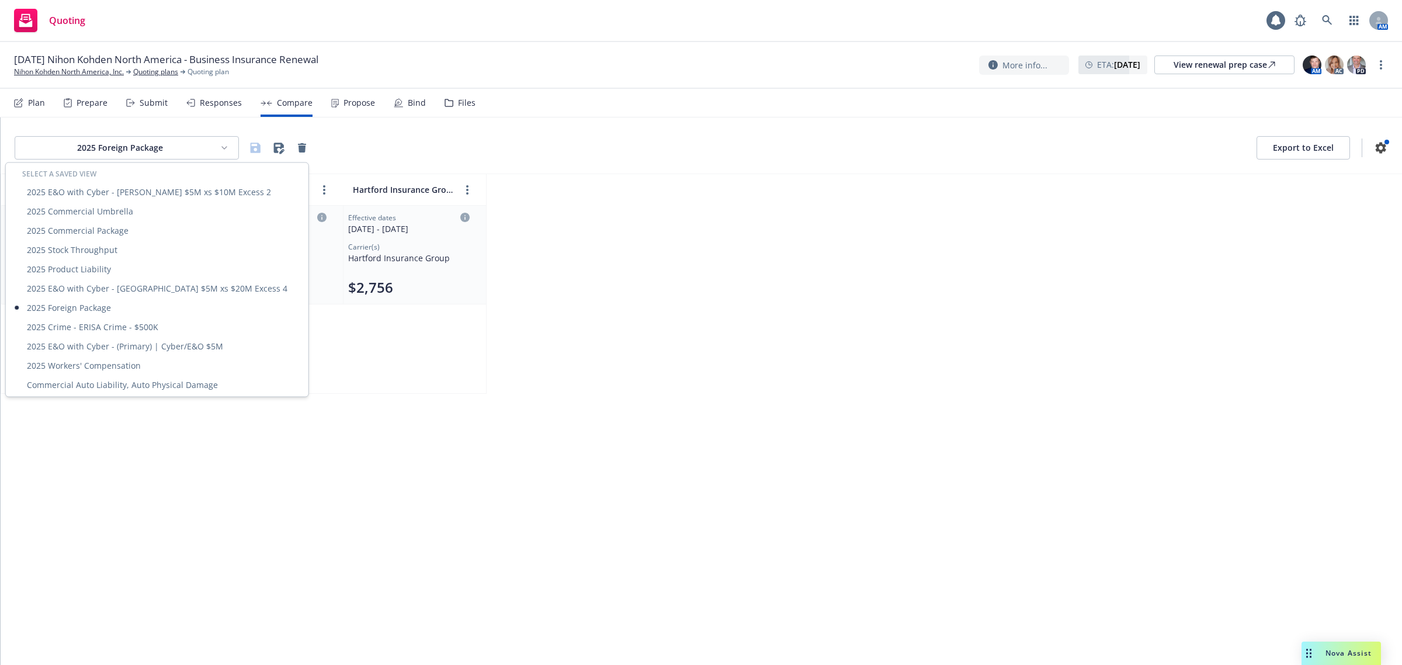
click at [115, 148] on html "Quoting 1 AM [DATE] Nihon Kohden [GEOGRAPHIC_DATA] - Business Insurance Renewal…" at bounding box center [701, 332] width 1402 height 665
click at [139, 323] on div "2025 Crime - ERISA Crime - $500K" at bounding box center [157, 326] width 298 height 19
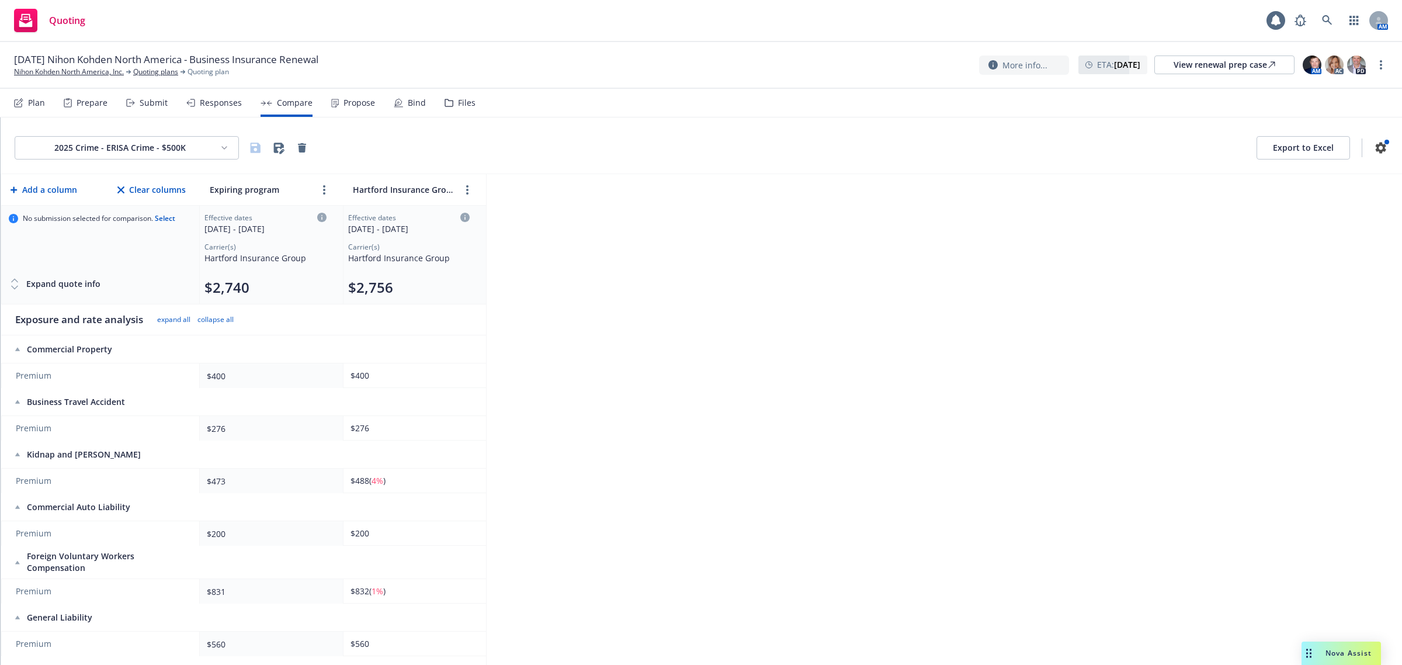
click at [152, 146] on html "Quoting 1 AM [DATE] Nihon Kohden [GEOGRAPHIC_DATA] - Business Insurance Renewal…" at bounding box center [701, 332] width 1402 height 665
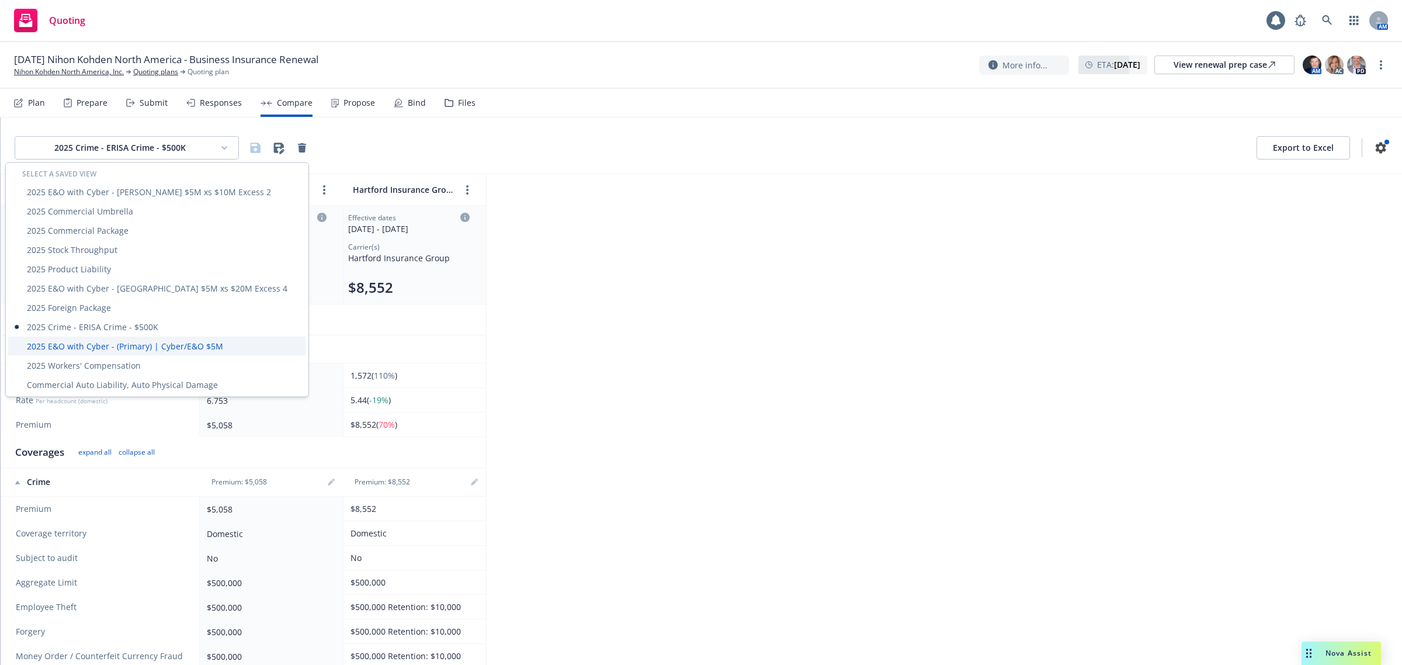
click at [112, 343] on div "2025 E&O with Cyber - (Primary) | Cyber/E&O $5M" at bounding box center [157, 346] width 298 height 19
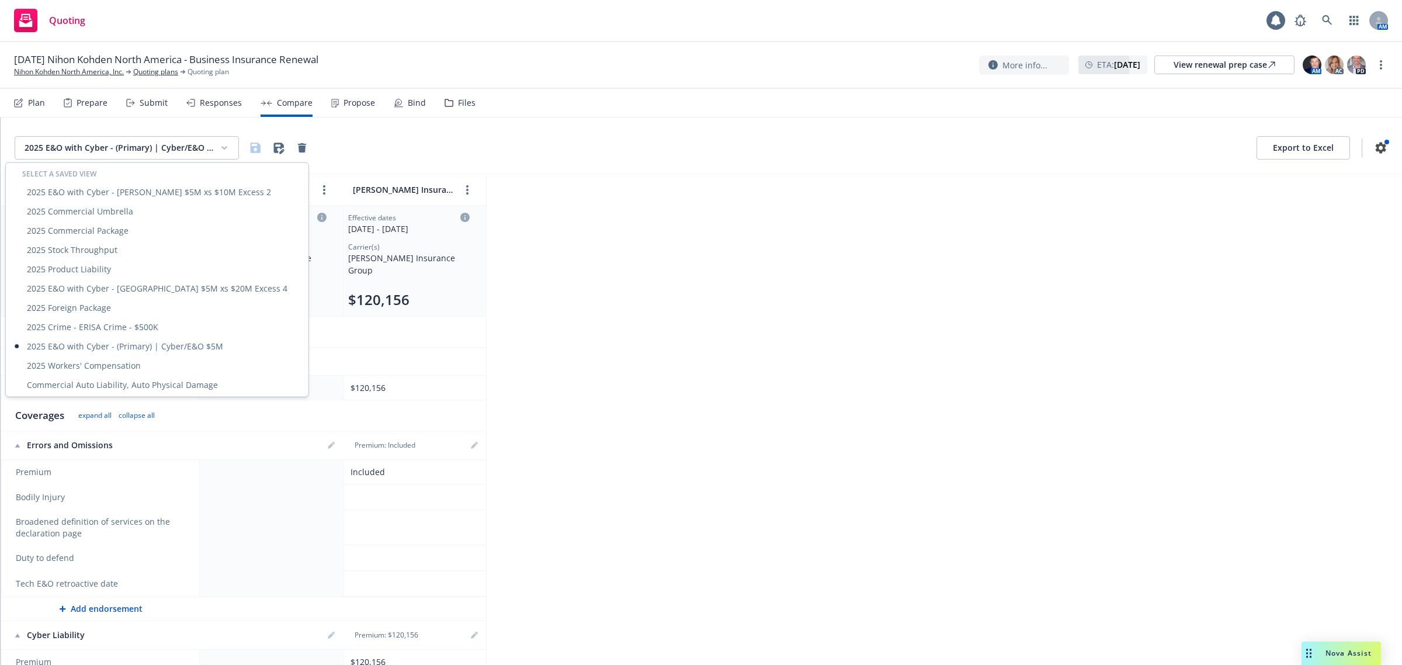
click at [152, 147] on html "Quoting 1 AM [DATE] Nihon Kohden [GEOGRAPHIC_DATA] - Business Insurance Renewal…" at bounding box center [701, 332] width 1402 height 665
click at [115, 265] on div "2025 Product Liability" at bounding box center [157, 268] width 298 height 19
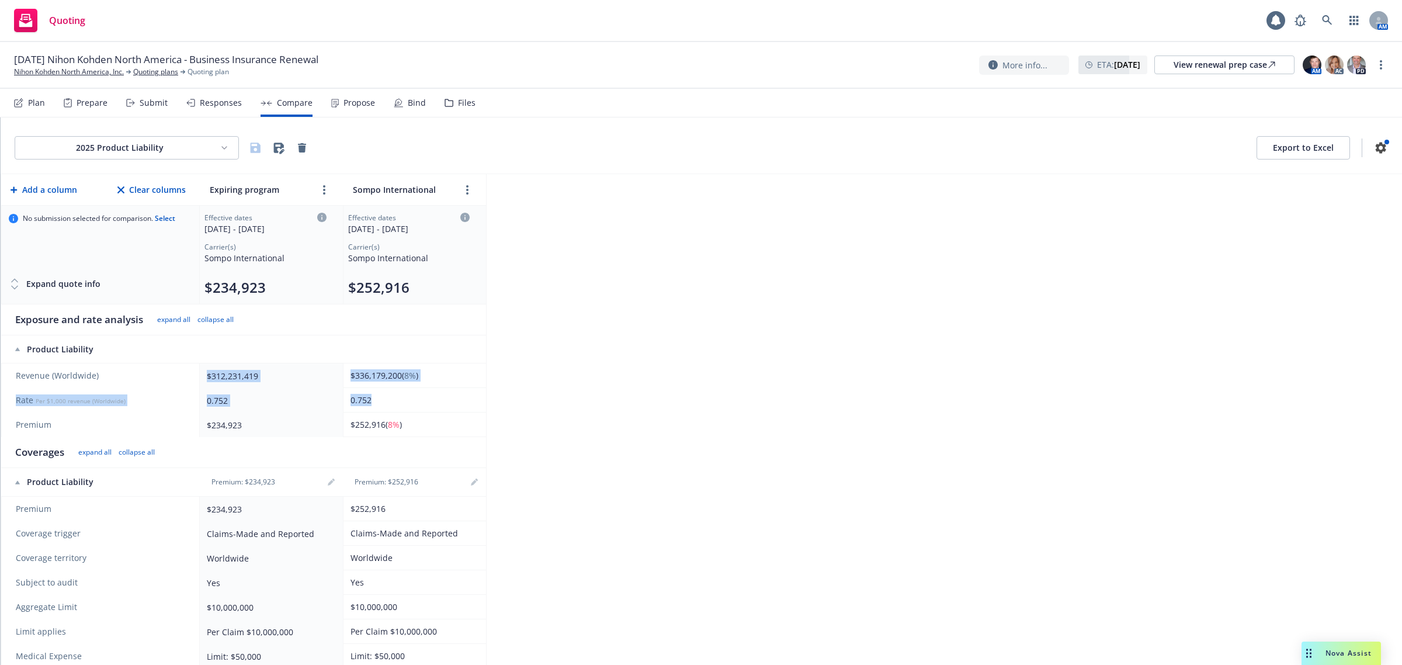
drag, startPoint x: 395, startPoint y: 406, endPoint x: 207, endPoint y: 373, distance: 190.5
click at [207, 373] on tbody "Revenue (Worldwide) $312,231,419 $336,179,200 ( 8% ) Rate Per $1,000 revenue (W…" at bounding box center [243, 400] width 485 height 74
click at [706, 331] on div "2025 Product Liability Export to Excel Add a column Clear columns Expiring prog…" at bounding box center [702, 391] width 1402 height 548
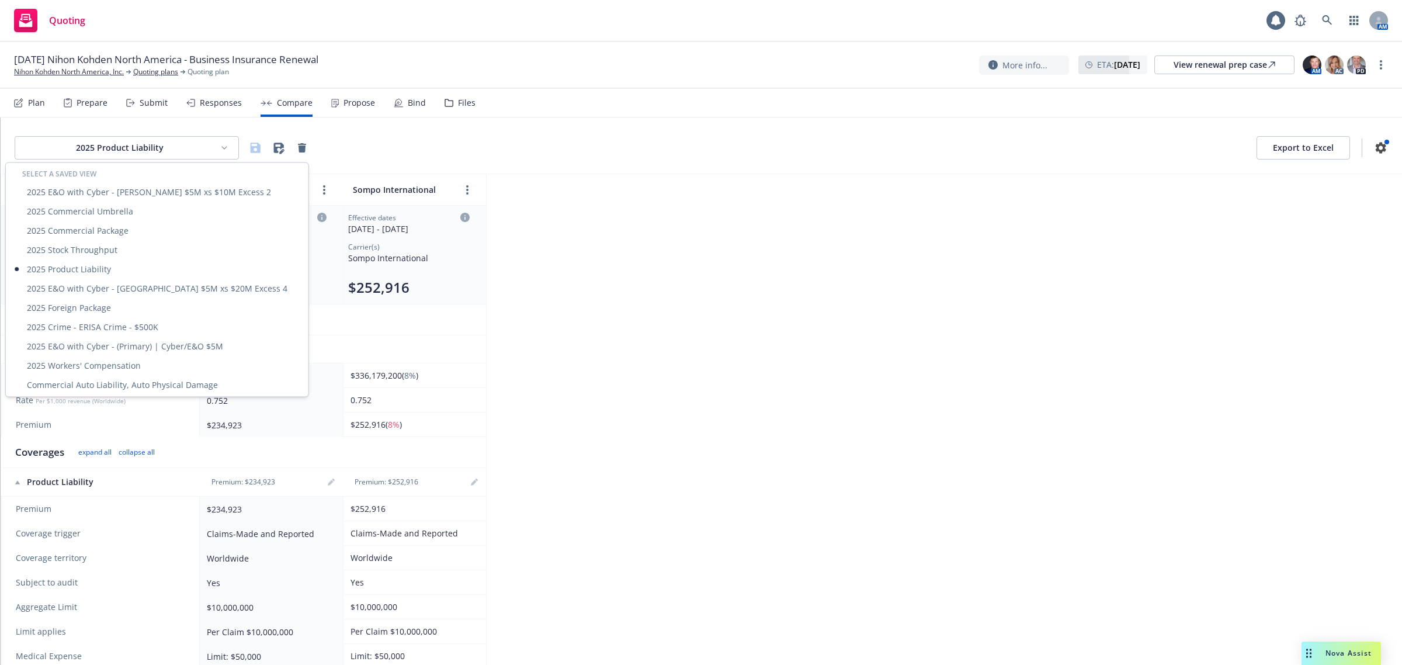
click at [208, 153] on html "Quoting 1 AM [DATE] Nihon Kohden [GEOGRAPHIC_DATA] - Business Insurance Renewal…" at bounding box center [701, 332] width 1402 height 665
click at [215, 230] on div "2025 Commercial Package" at bounding box center [157, 230] width 298 height 19
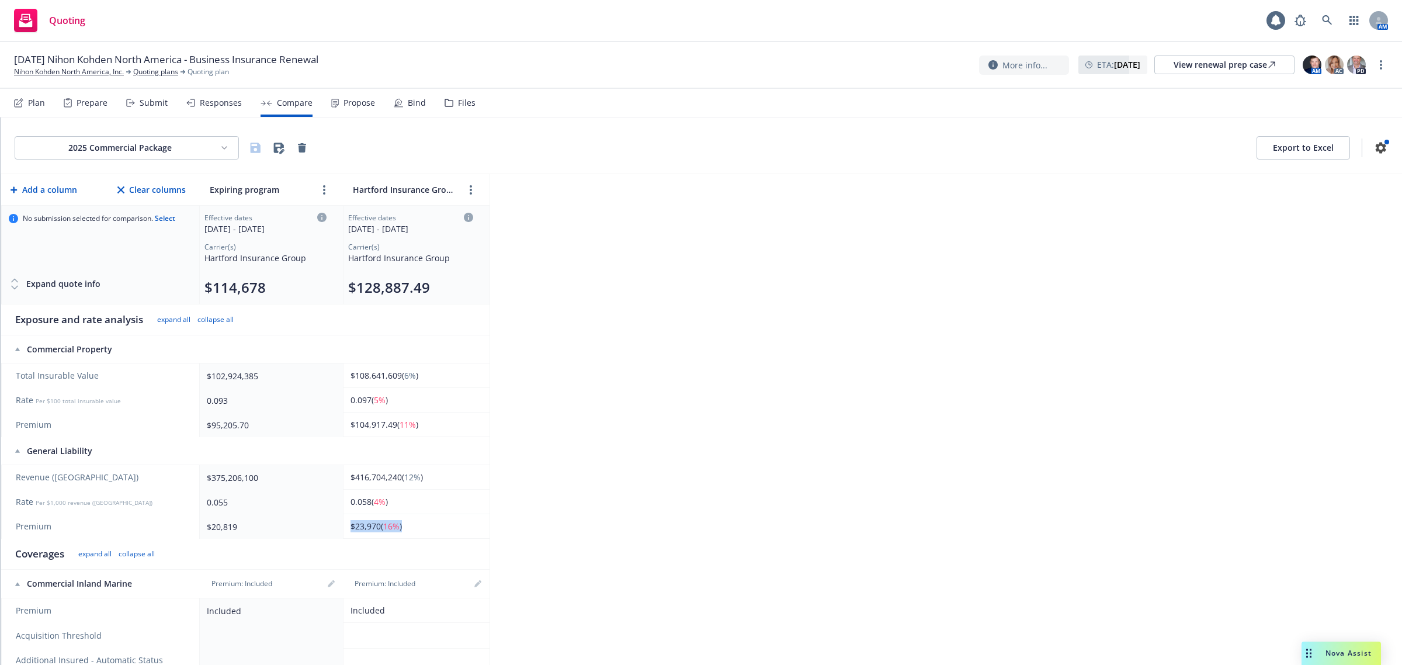
drag, startPoint x: 415, startPoint y: 530, endPoint x: 309, endPoint y: 527, distance: 106.4
click at [309, 527] on tr "Premium $20,819 $23,970 ( 16% )" at bounding box center [245, 526] width 489 height 25
click at [306, 525] on div "$20,819" at bounding box center [269, 527] width 124 height 12
click at [184, 152] on html "Quoting 1 AM [DATE] Nihon Kohden [GEOGRAPHIC_DATA] - Business Insurance Renewal…" at bounding box center [701, 332] width 1402 height 665
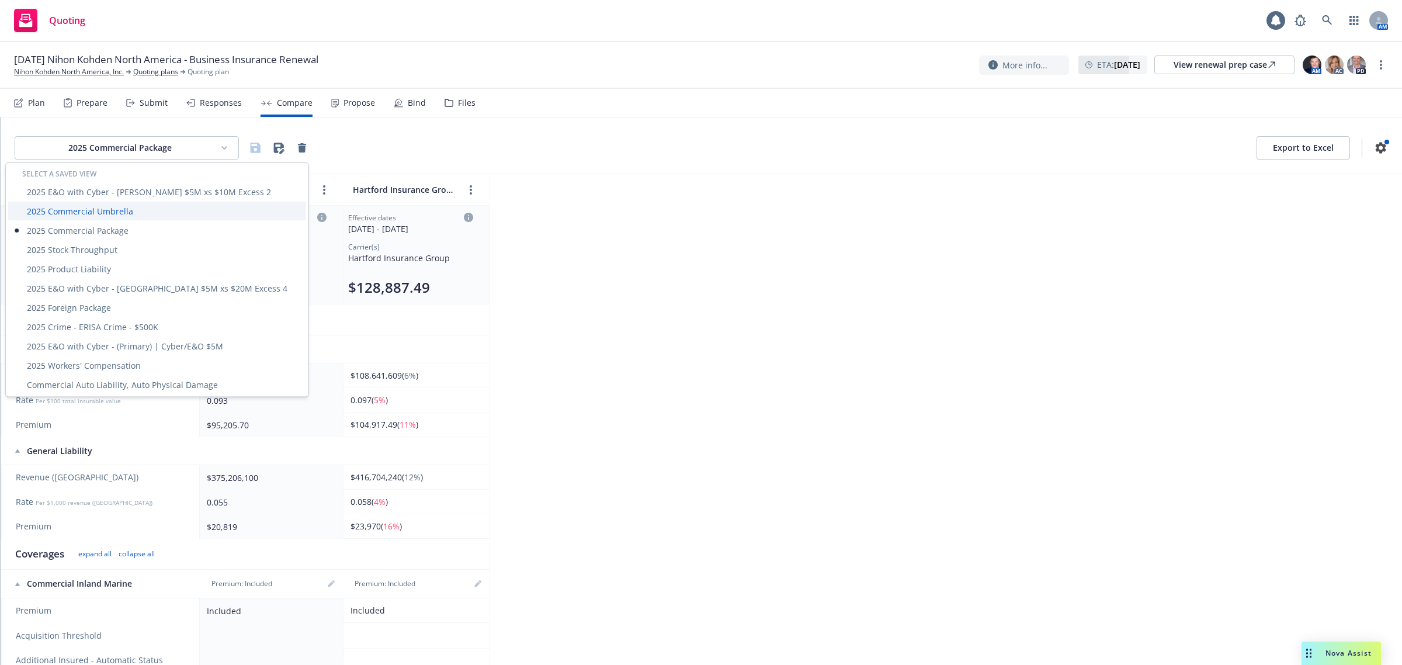
click at [152, 206] on div "2025 Commercial Umbrella" at bounding box center [157, 211] width 298 height 19
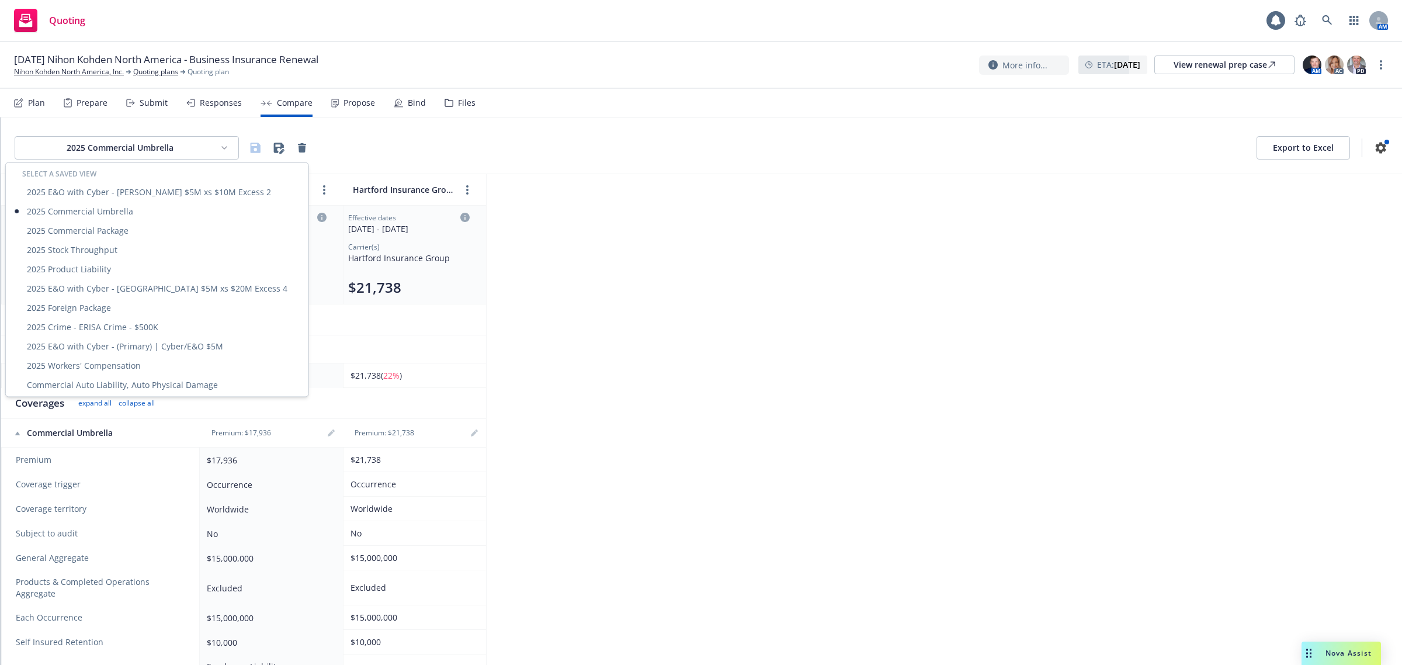
click at [188, 140] on html "Quoting 1 AM [DATE] Nihon Kohden [GEOGRAPHIC_DATA] - Business Insurance Renewal…" at bounding box center [701, 332] width 1402 height 665
click at [133, 265] on div "2025 Product Liability" at bounding box center [157, 268] width 298 height 19
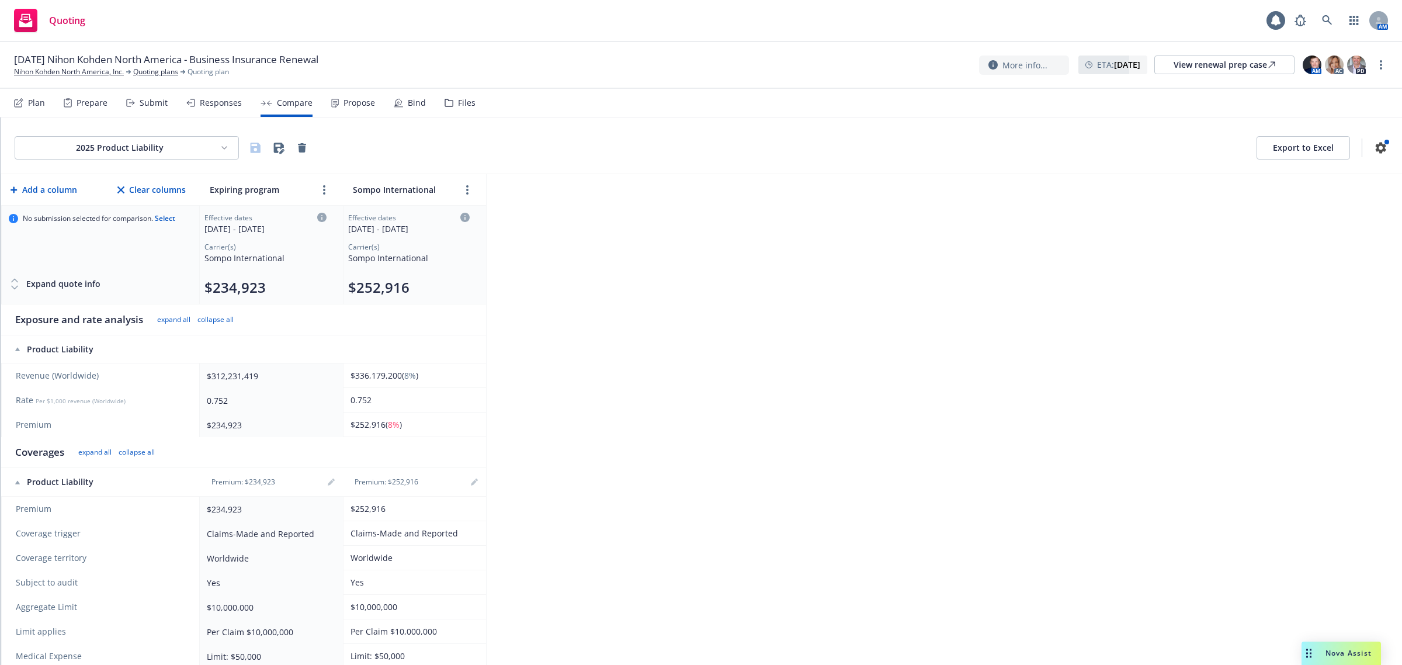
click at [147, 106] on div "Submit" at bounding box center [154, 102] width 28 height 9
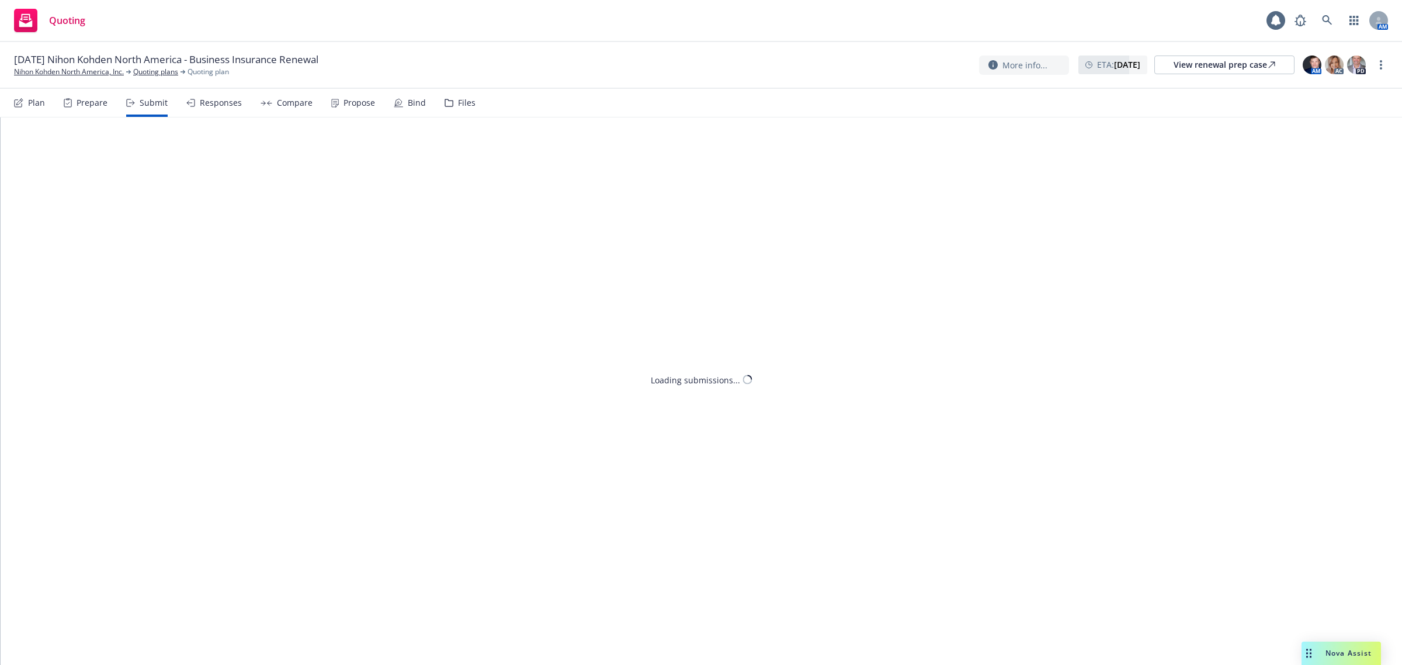
click at [102, 103] on div "Prepare" at bounding box center [92, 102] width 31 height 9
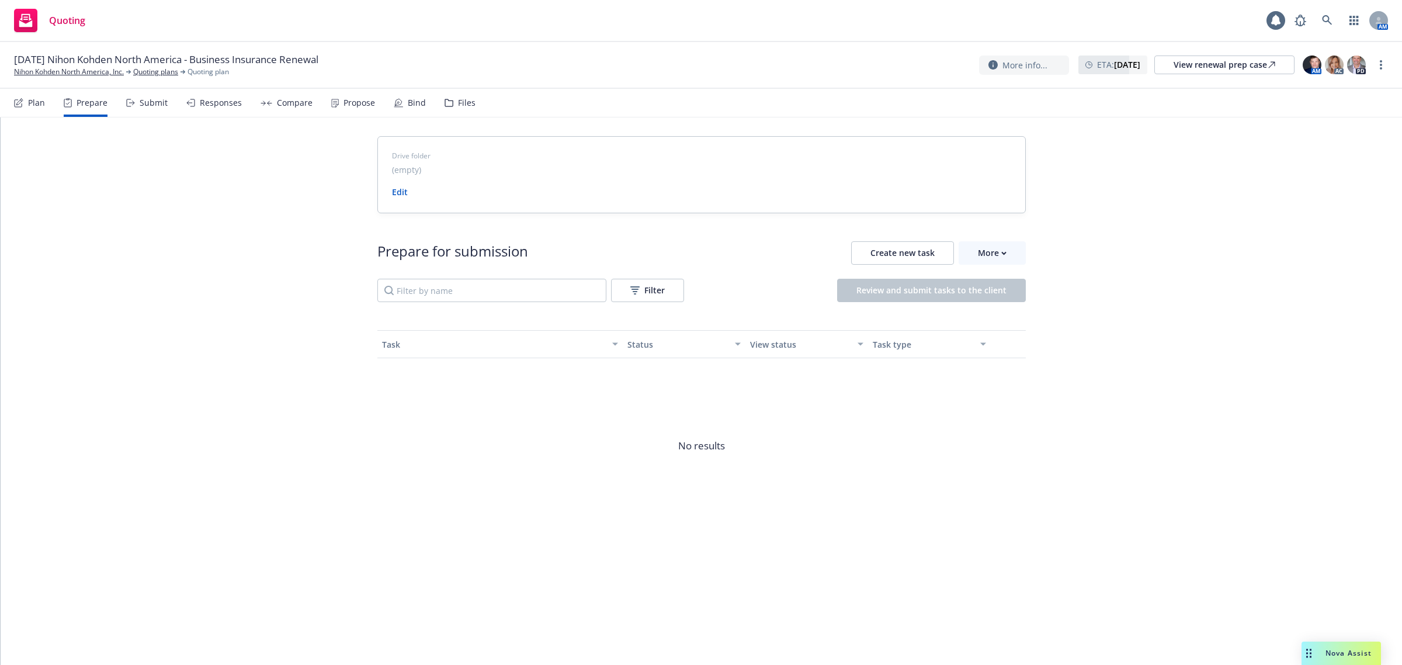
click at [341, 244] on div "Drive folder (empty) Edit Prepare for submission Create new task More Filter Re…" at bounding box center [702, 348] width 1402 height 463
